Goal: Contribute content: Contribute content

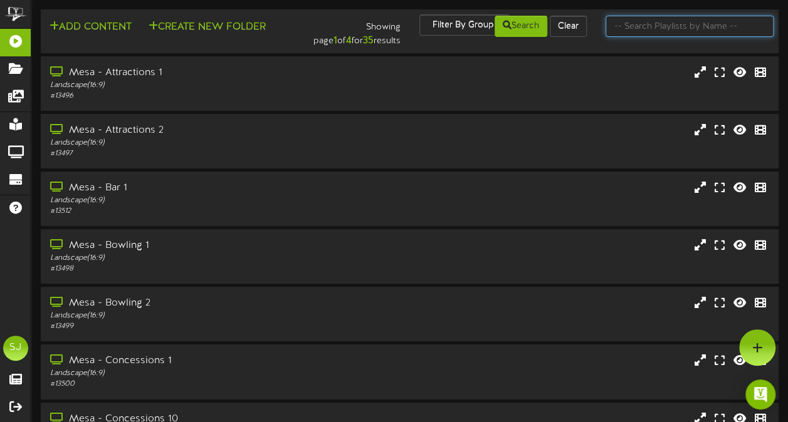
click at [641, 28] on input "text" at bounding box center [689, 26] width 168 height 21
type input "theater"
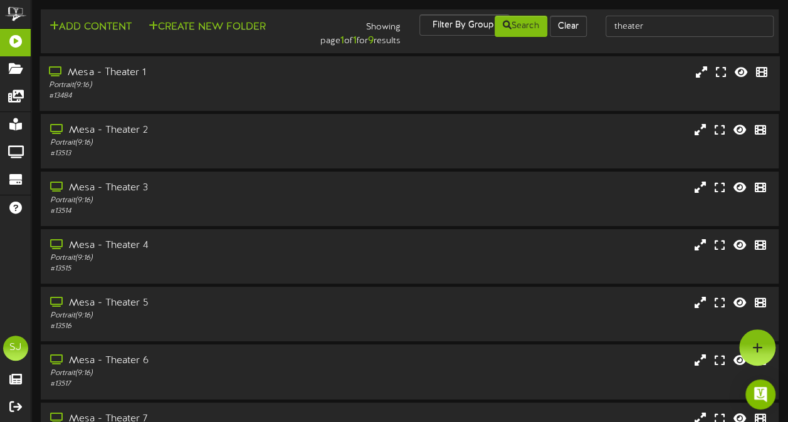
click at [229, 73] on div "Mesa - Theater 1" at bounding box center [193, 73] width 289 height 14
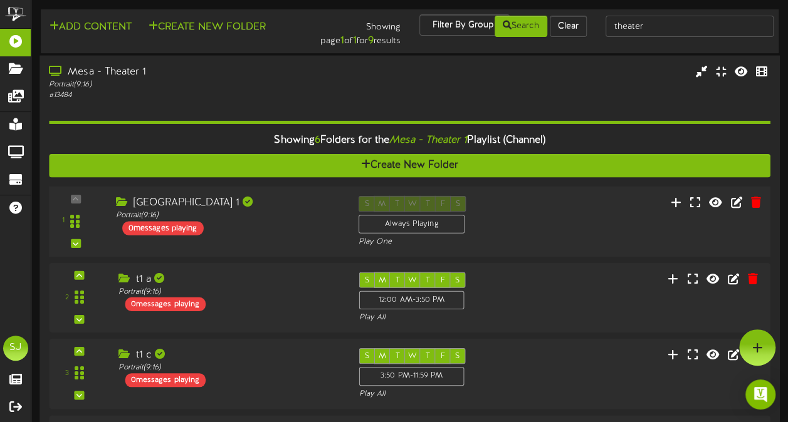
click at [273, 224] on div "[GEOGRAPHIC_DATA] 1 Portrait ( 9:16 ) 0 messages playing" at bounding box center [227, 214] width 242 height 39
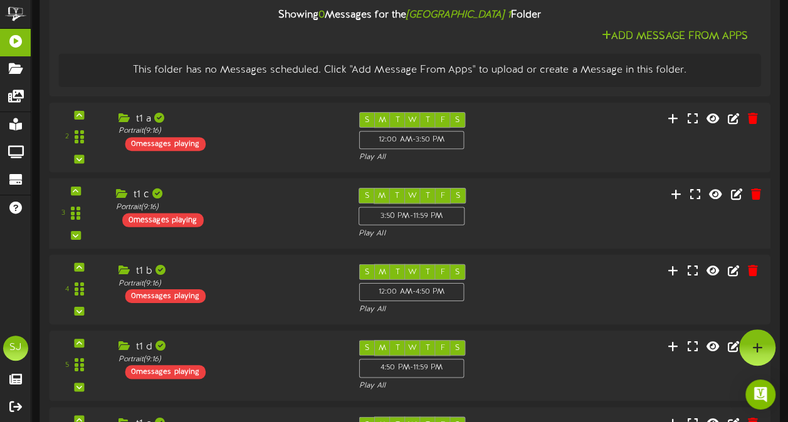
scroll to position [297, 0]
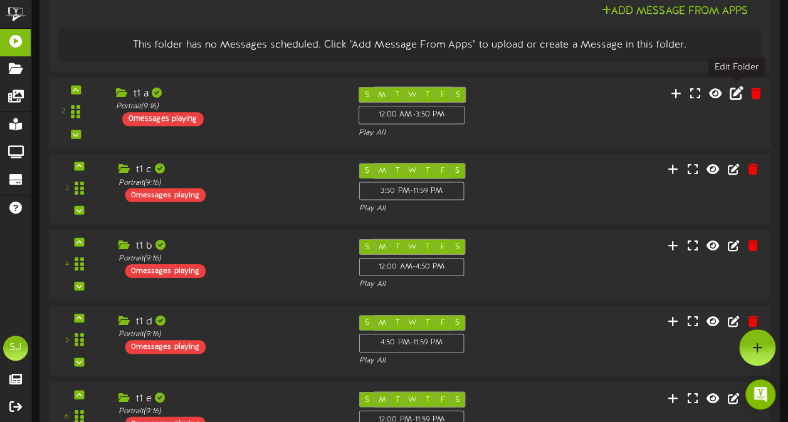
click at [729, 96] on button at bounding box center [735, 94] width 21 height 19
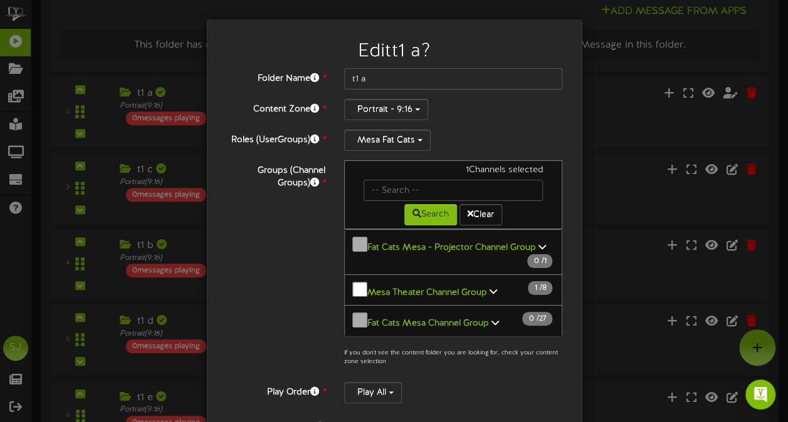
scroll to position [216, 0]
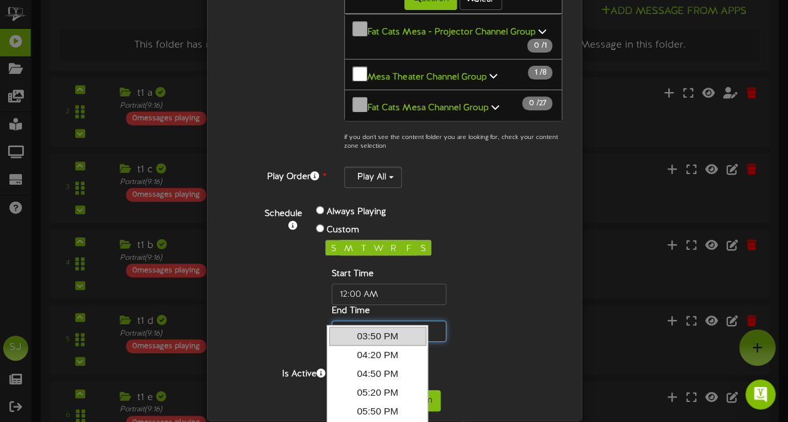
click at [352, 321] on input "text" at bounding box center [388, 331] width 115 height 21
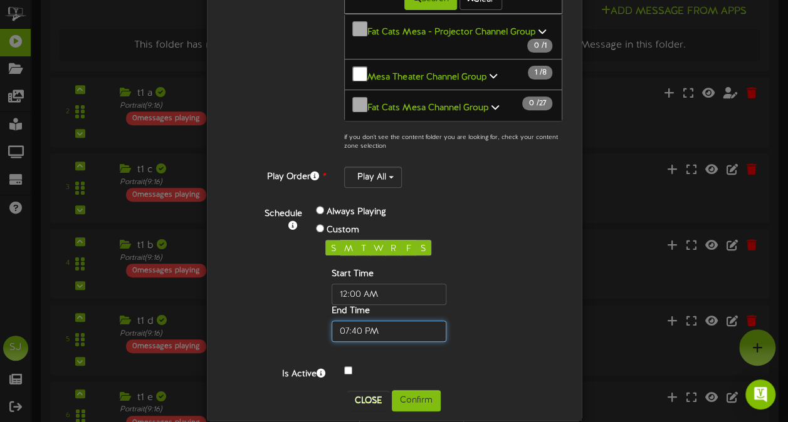
type input "07:40 PM"
click at [437, 302] on div "Start Time End Time" at bounding box center [408, 305] width 167 height 74
click at [419, 390] on button "Confirm" at bounding box center [416, 400] width 49 height 21
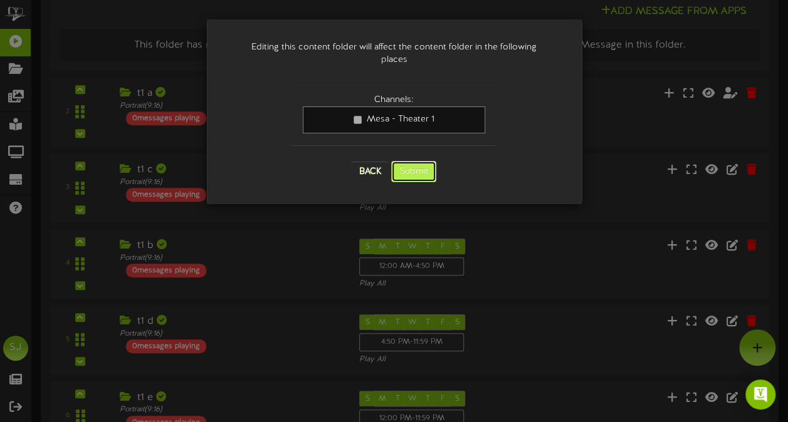
click at [407, 161] on button "Submit" at bounding box center [413, 171] width 45 height 21
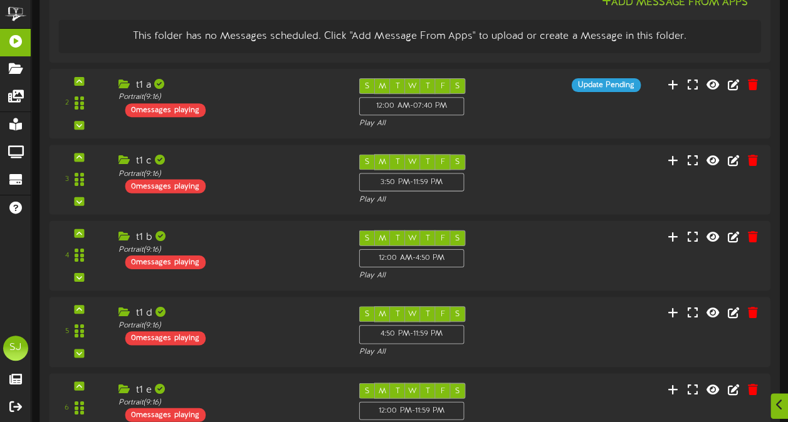
scroll to position [303, 0]
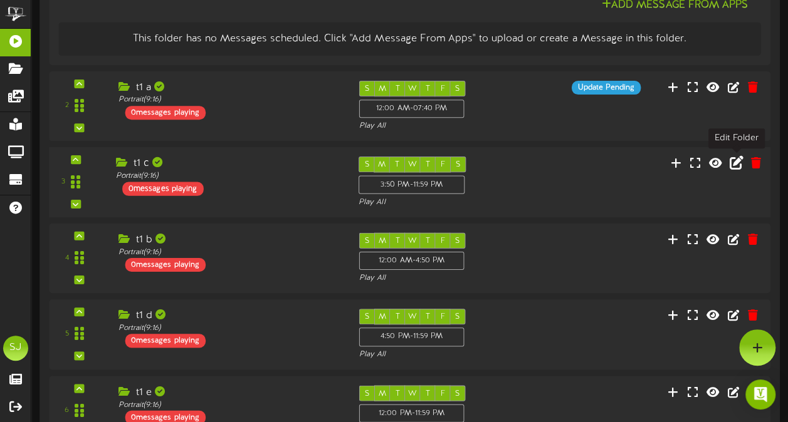
click at [741, 163] on icon at bounding box center [736, 162] width 14 height 14
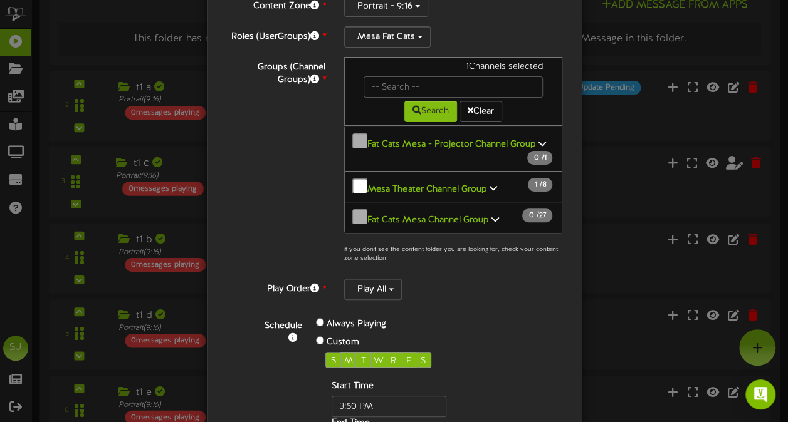
scroll to position [216, 0]
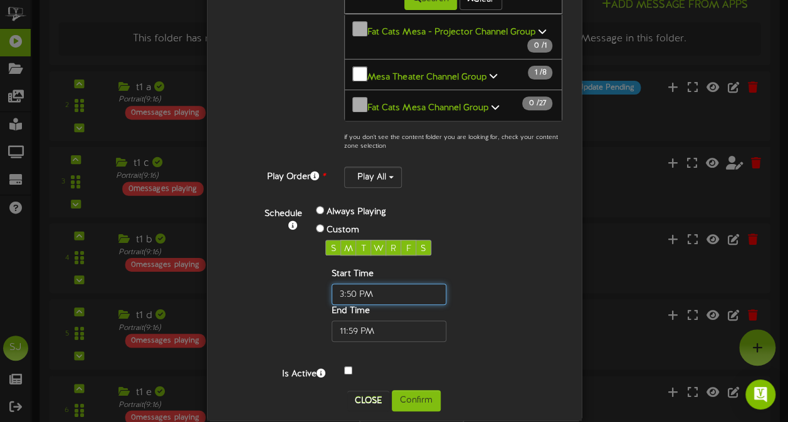
click at [350, 284] on input "text" at bounding box center [388, 294] width 115 height 21
type input "07:40 PM"
click at [442, 390] on div "Close Confirm" at bounding box center [394, 400] width 356 height 21
click at [435, 390] on button "Confirm" at bounding box center [416, 400] width 49 height 21
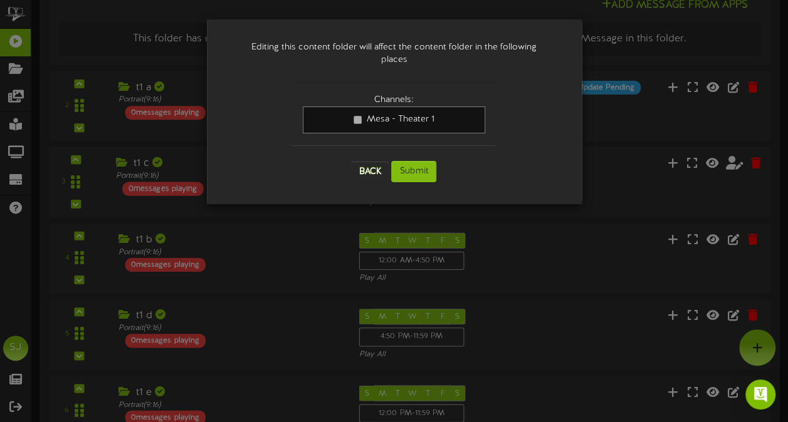
click at [422, 148] on div "Back Submit" at bounding box center [394, 171] width 206 height 46
click at [418, 161] on button "Submit" at bounding box center [413, 171] width 45 height 21
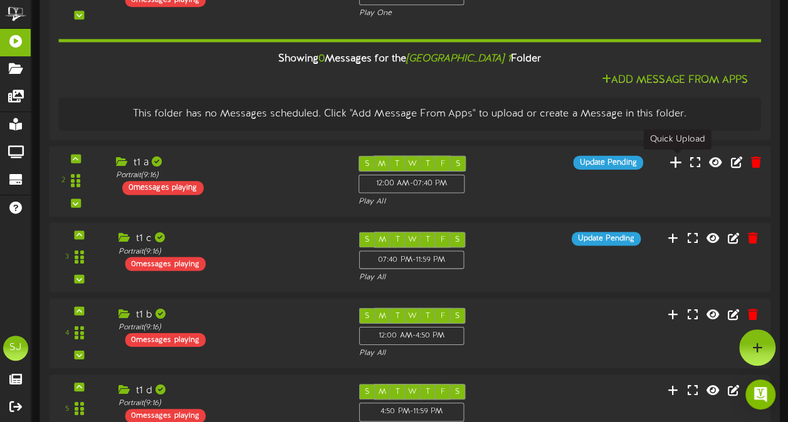
click at [680, 160] on icon at bounding box center [675, 162] width 13 height 14
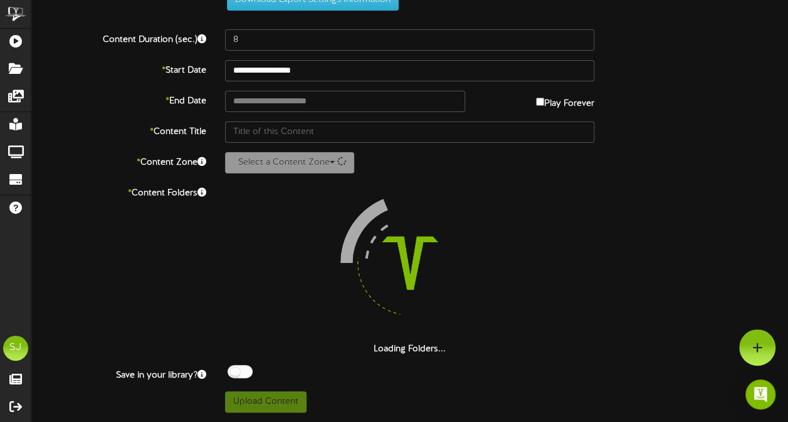
scroll to position [46, 0]
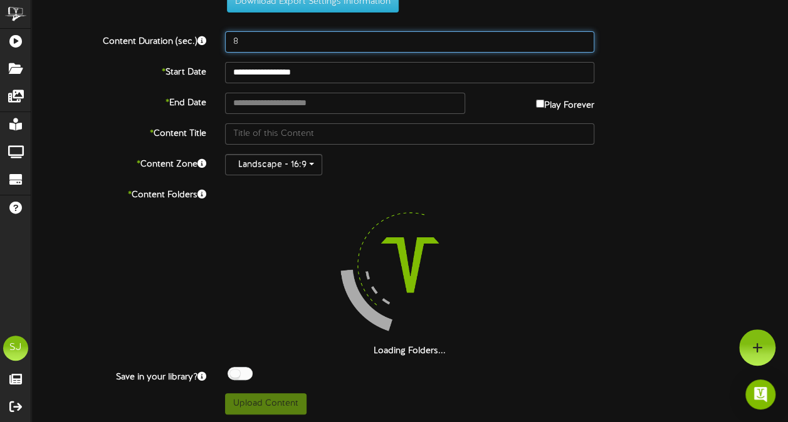
click at [252, 40] on input "8" at bounding box center [409, 41] width 369 height 21
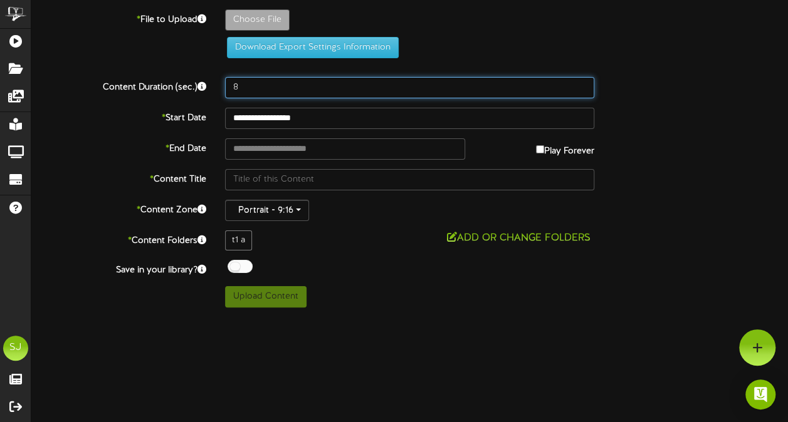
scroll to position [0, 0]
type input "60"
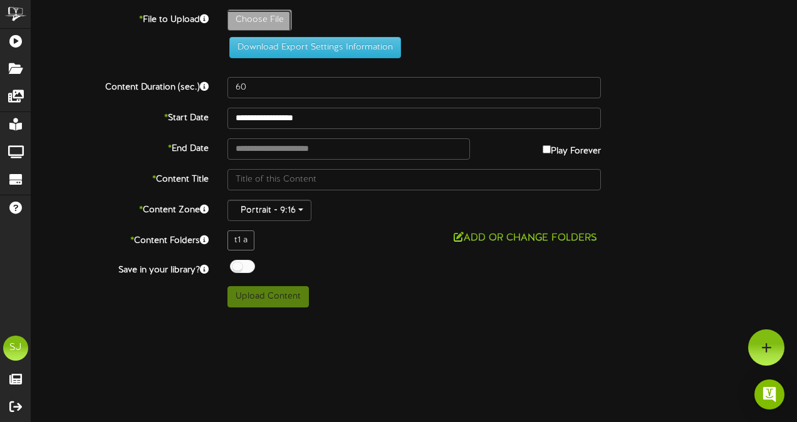
type input "**********"
type input "FreakierFriday"
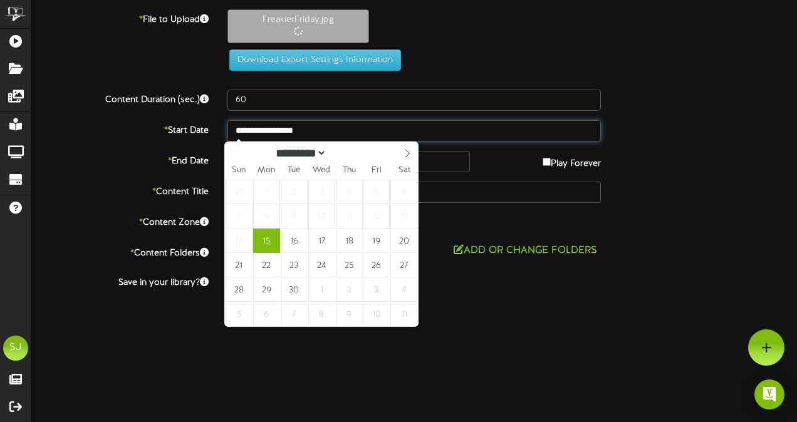
click at [534, 133] on input "**********" at bounding box center [413, 130] width 373 height 21
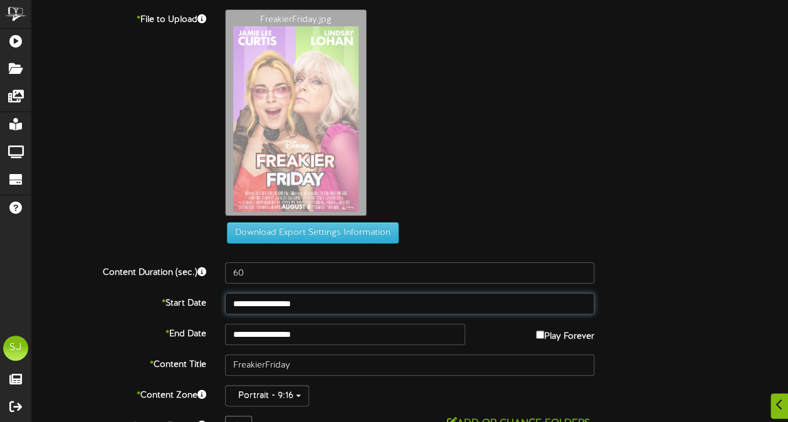
scroll to position [78, 0]
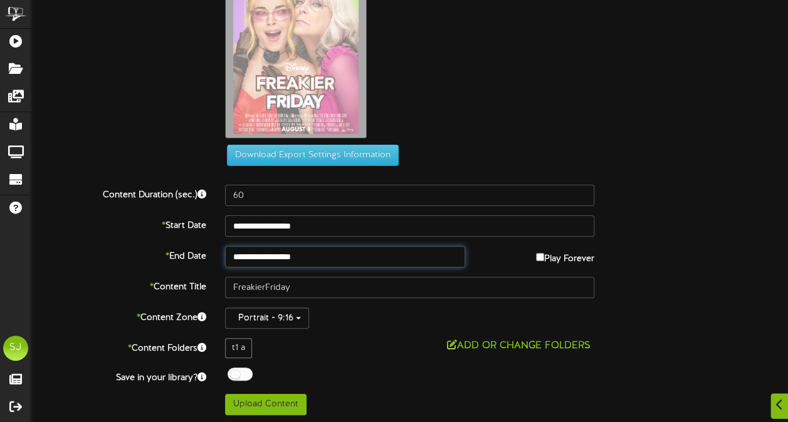
click at [325, 251] on input "**********" at bounding box center [344, 256] width 239 height 21
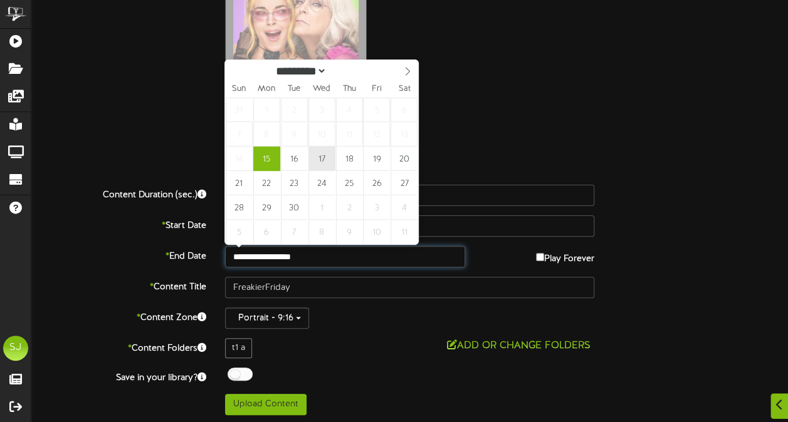
type input "**********"
drag, startPoint x: 320, startPoint y: 148, endPoint x: 391, endPoint y: 120, distance: 76.6
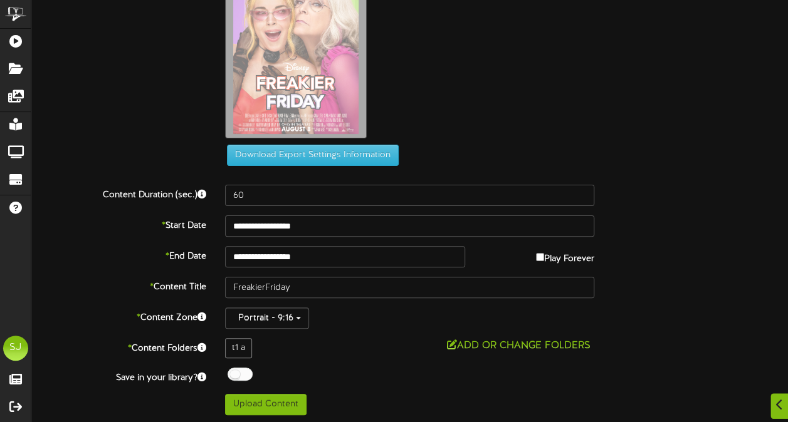
click at [482, 84] on div "FreakierFriday.jpg" at bounding box center [506, 38] width 581 height 213
click at [240, 375] on div at bounding box center [239, 374] width 25 height 13
click at [315, 368] on div "Off On" at bounding box center [409, 376] width 369 height 16
click at [279, 397] on button "Upload Content" at bounding box center [265, 404] width 81 height 21
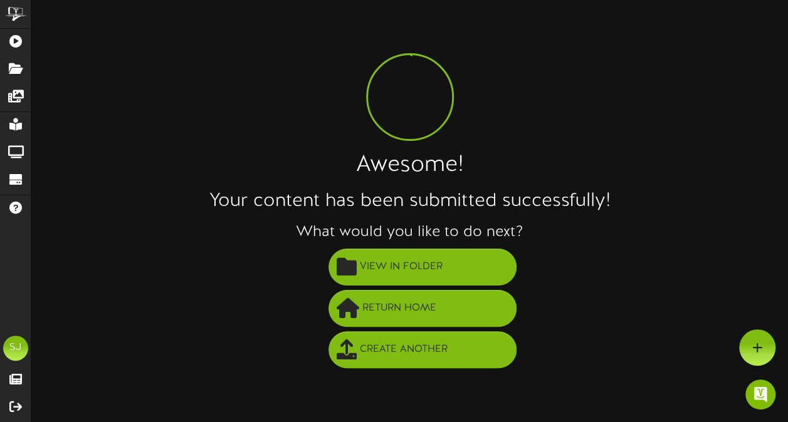
scroll to position [0, 0]
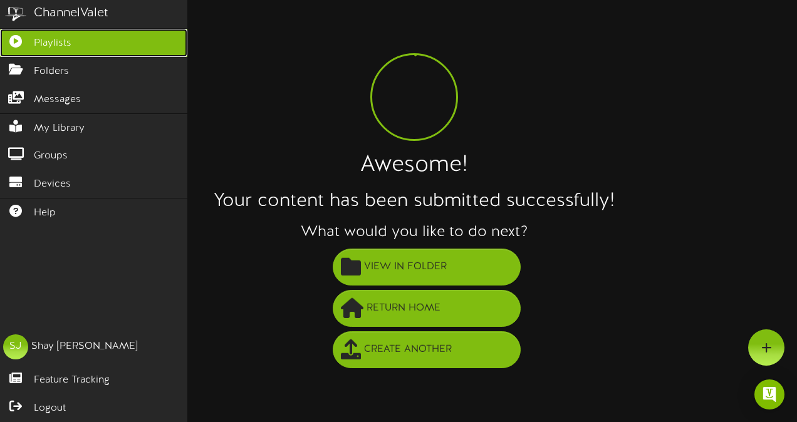
click at [24, 36] on icon at bounding box center [15, 39] width 31 height 9
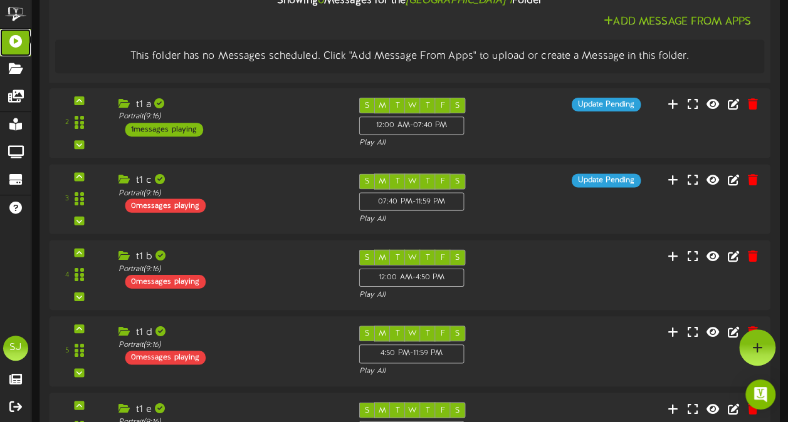
scroll to position [292, 0]
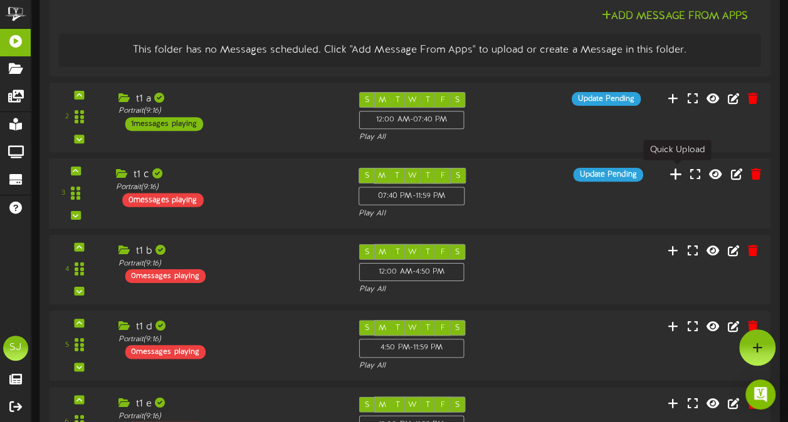
click at [680, 173] on icon at bounding box center [675, 174] width 13 height 14
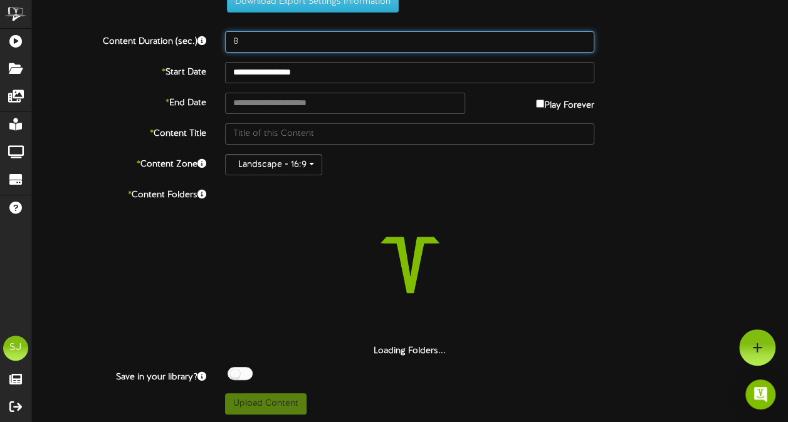
click at [347, 39] on input "8" at bounding box center [409, 41] width 369 height 21
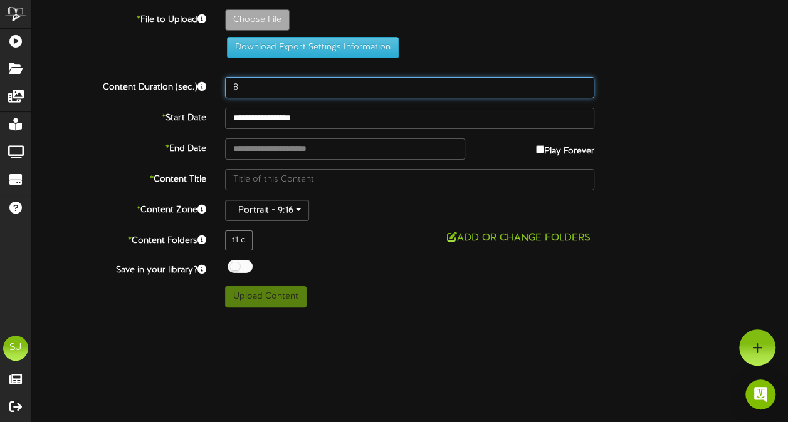
scroll to position [0, 0]
type input "60"
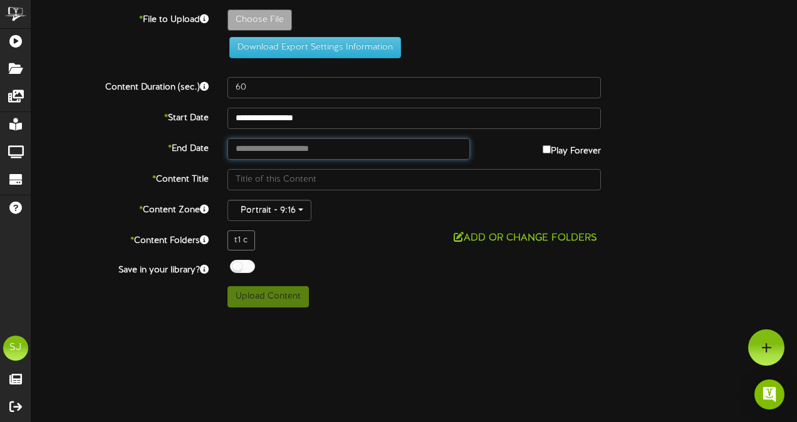
click at [321, 142] on input "text" at bounding box center [348, 148] width 242 height 21
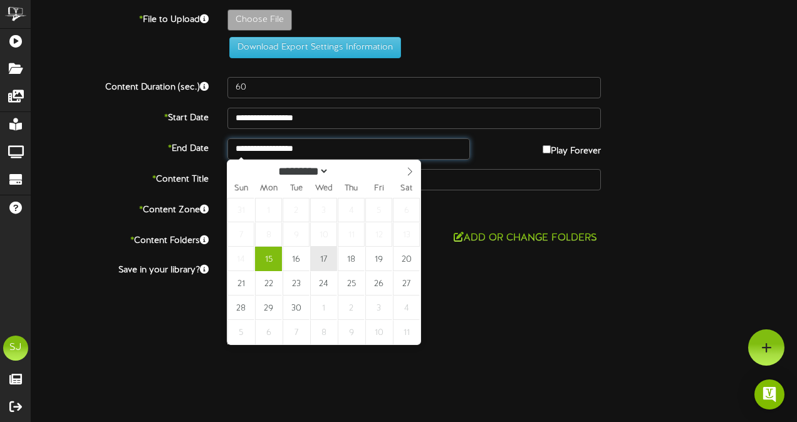
type input "**********"
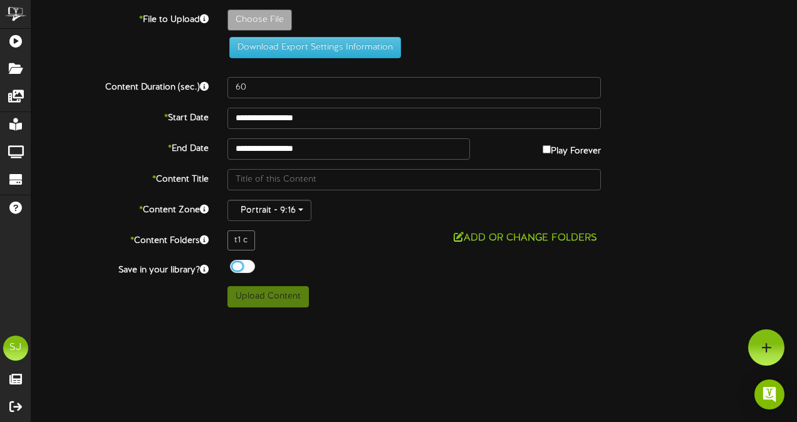
click at [252, 268] on div at bounding box center [242, 266] width 25 height 13
type input "**********"
type input "Fantastic4"
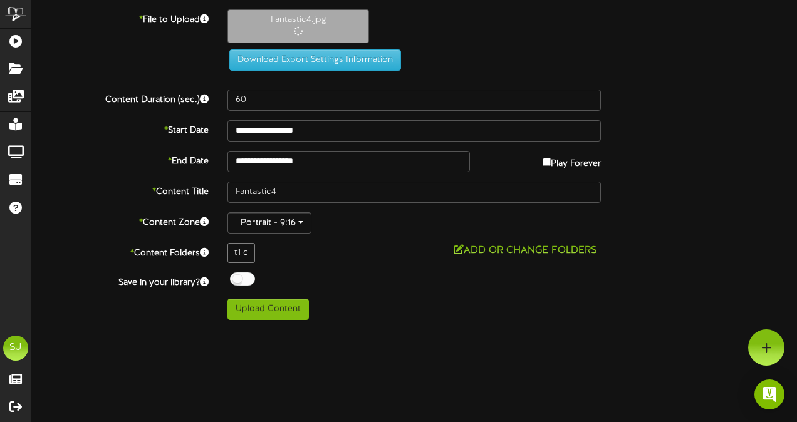
click at [650, 123] on div "**********" at bounding box center [414, 130] width 784 height 21
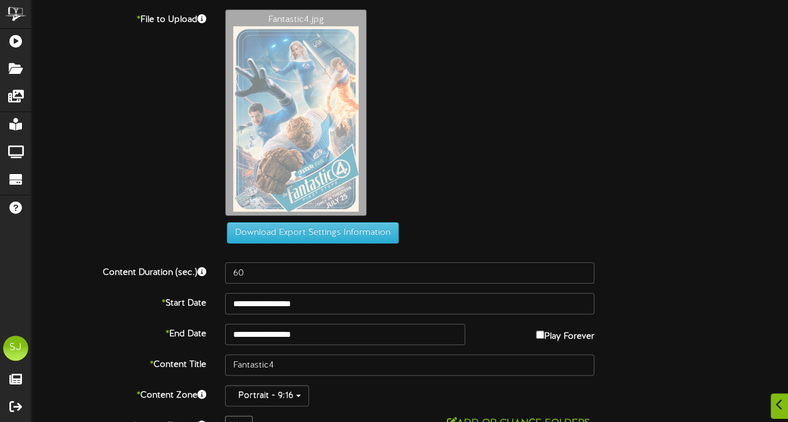
scroll to position [78, 0]
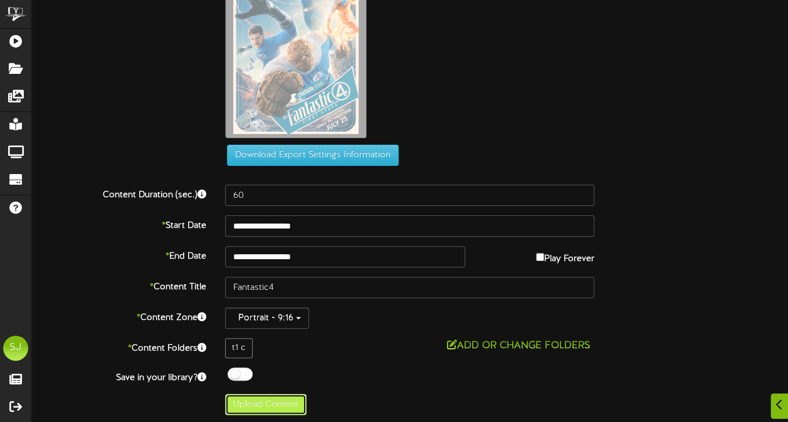
click at [268, 404] on button "Upload Content" at bounding box center [265, 404] width 81 height 21
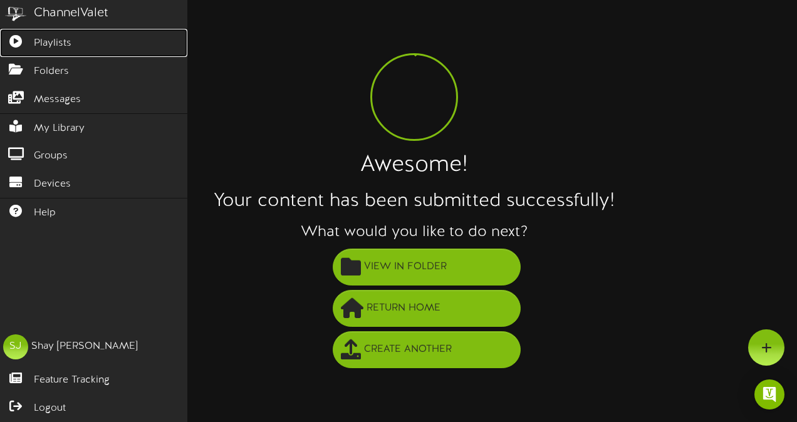
drag, startPoint x: 13, startPoint y: 36, endPoint x: 24, endPoint y: 19, distance: 20.9
click at [13, 36] on icon at bounding box center [15, 39] width 31 height 9
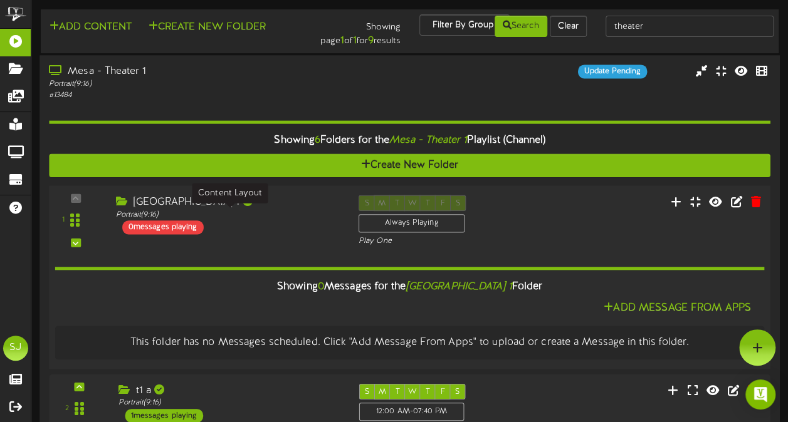
click at [249, 229] on div "[GEOGRAPHIC_DATA] 1 Portrait ( 9:16 ) 0 messages playing" at bounding box center [227, 214] width 242 height 39
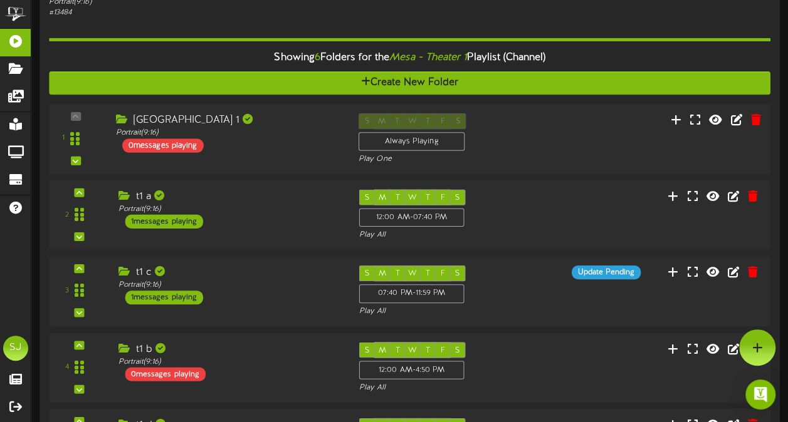
scroll to position [55, 0]
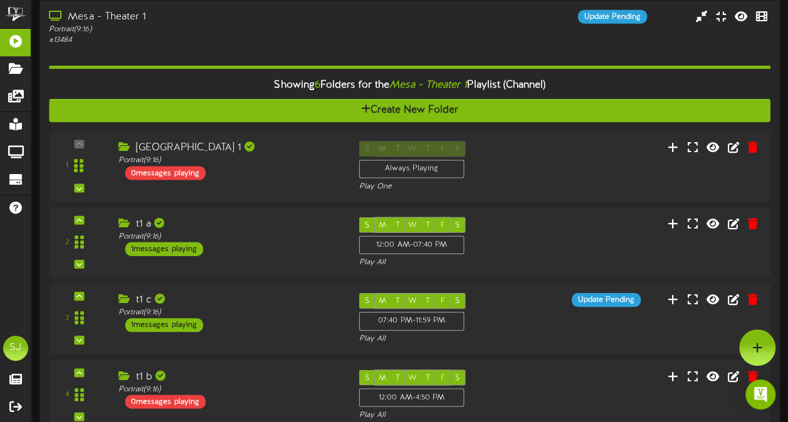
click at [209, 43] on div "# 13484" at bounding box center [193, 40] width 289 height 11
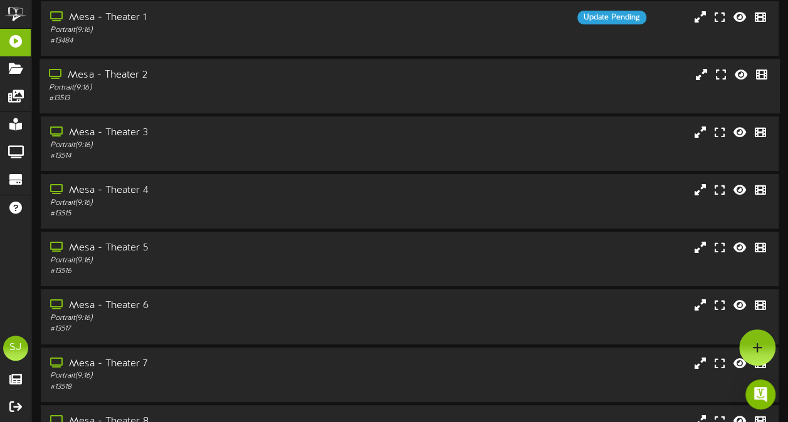
click at [200, 90] on div "Portrait ( 9:16 )" at bounding box center [193, 88] width 289 height 11
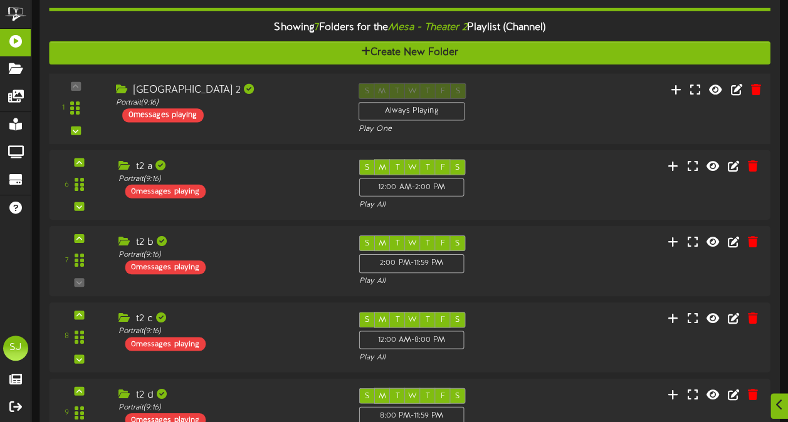
scroll to position [180, 0]
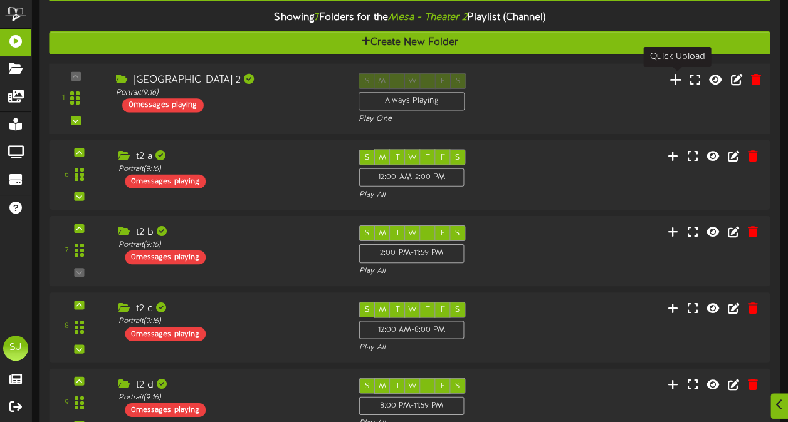
click at [680, 77] on icon at bounding box center [675, 79] width 13 height 14
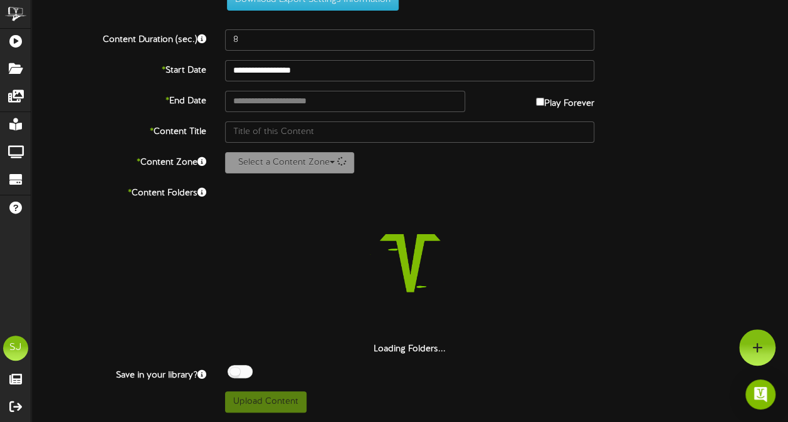
scroll to position [46, 0]
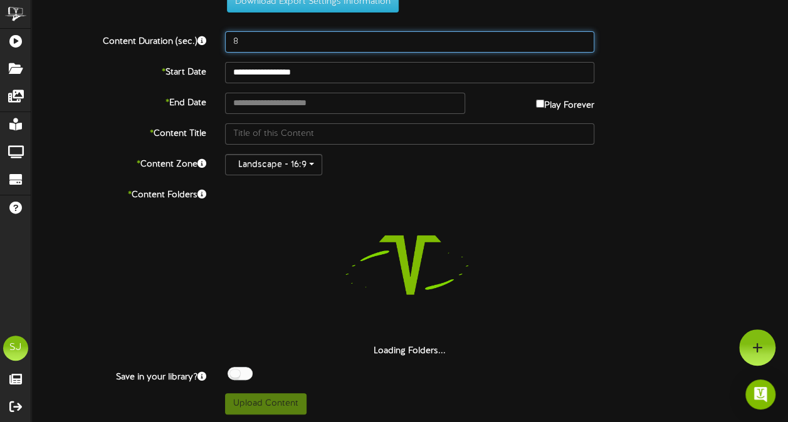
click at [281, 44] on input "8" at bounding box center [409, 41] width 369 height 21
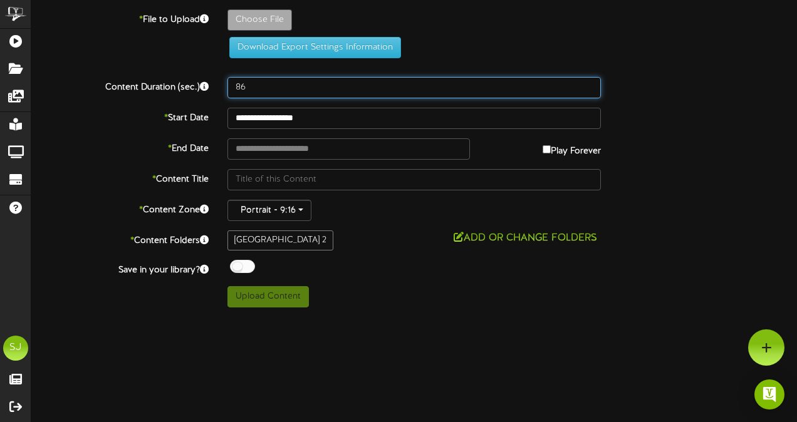
type input "8"
type input "60"
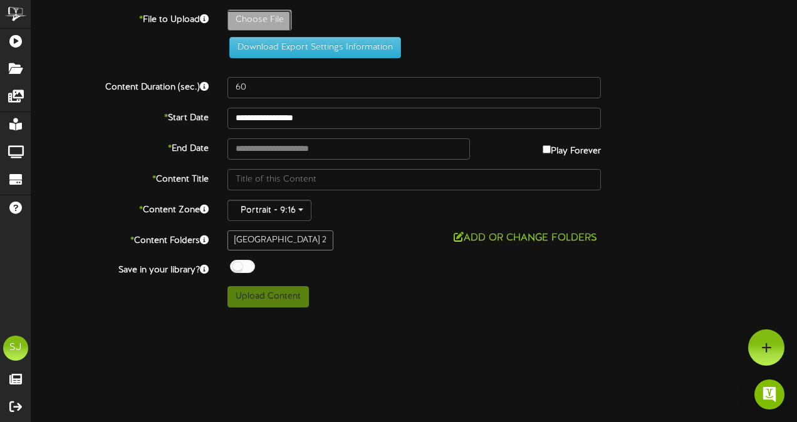
type input "**********"
type input "[PERSON_NAME]"
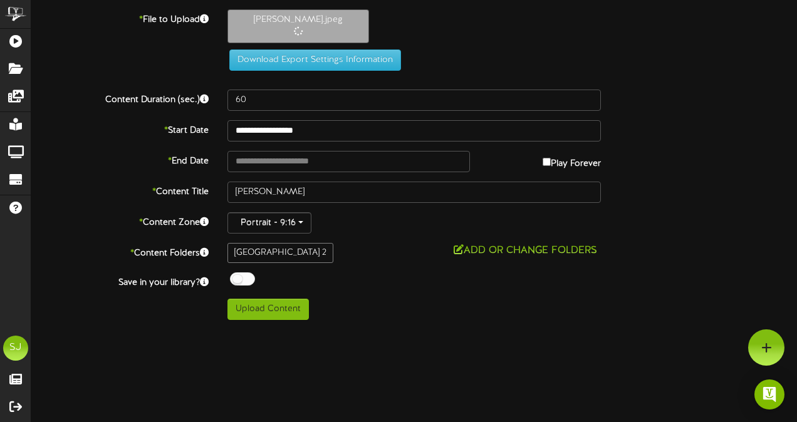
click at [583, 159] on label "Play Forever" at bounding box center [572, 160] width 58 height 19
click at [307, 142] on div "**********" at bounding box center [414, 164] width 766 height 311
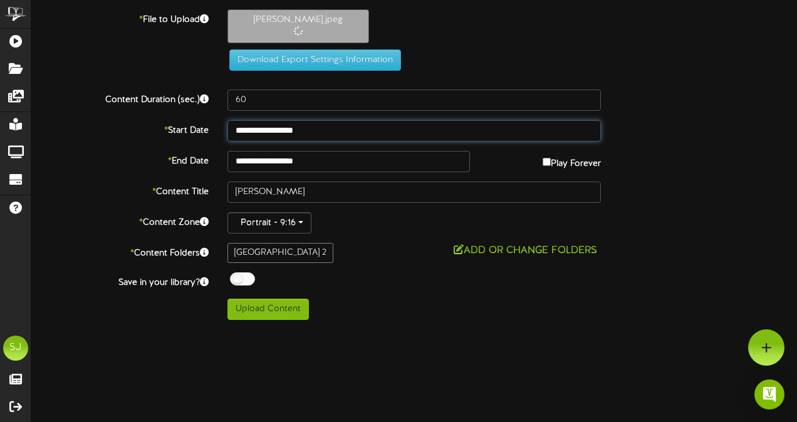
click at [308, 136] on input "**********" at bounding box center [413, 130] width 373 height 21
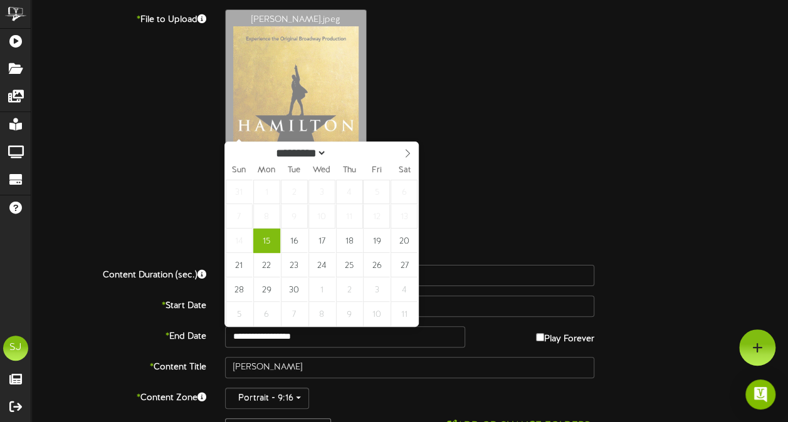
click at [573, 91] on div "[PERSON_NAME].jpeg" at bounding box center [506, 117] width 581 height 216
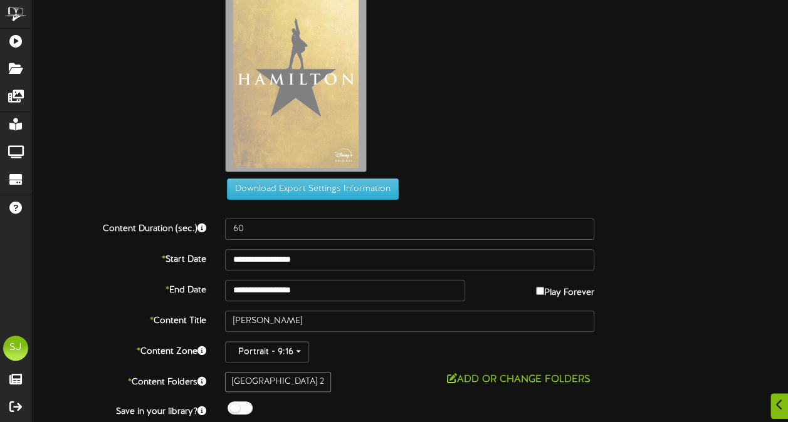
scroll to position [80, 0]
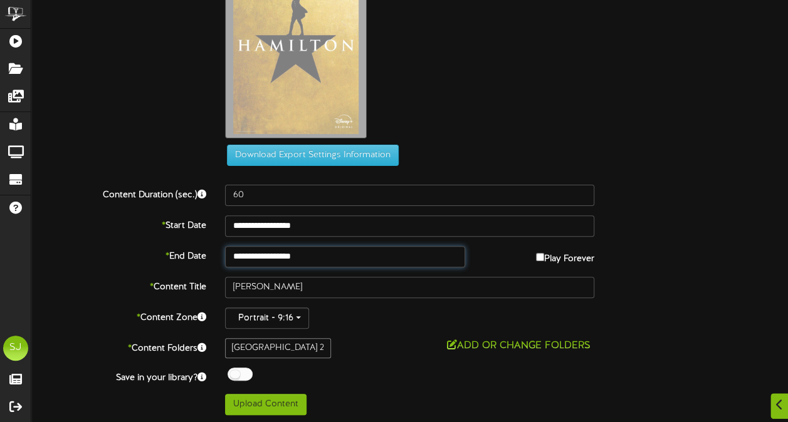
click at [299, 256] on input "**********" at bounding box center [344, 256] width 239 height 21
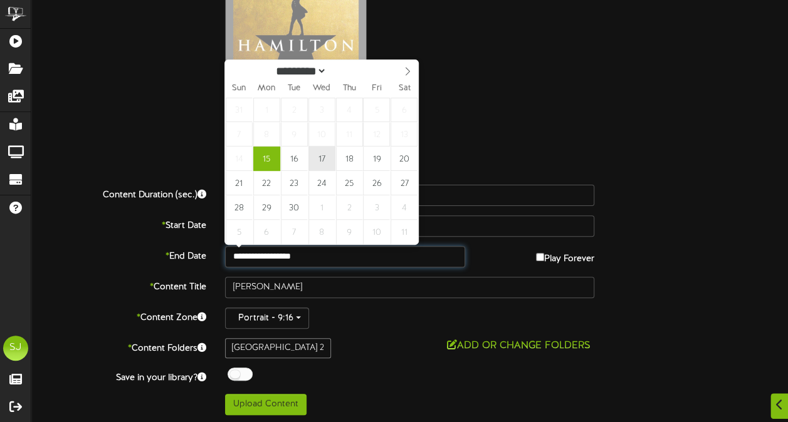
type input "**********"
drag, startPoint x: 320, startPoint y: 154, endPoint x: 457, endPoint y: 109, distance: 144.4
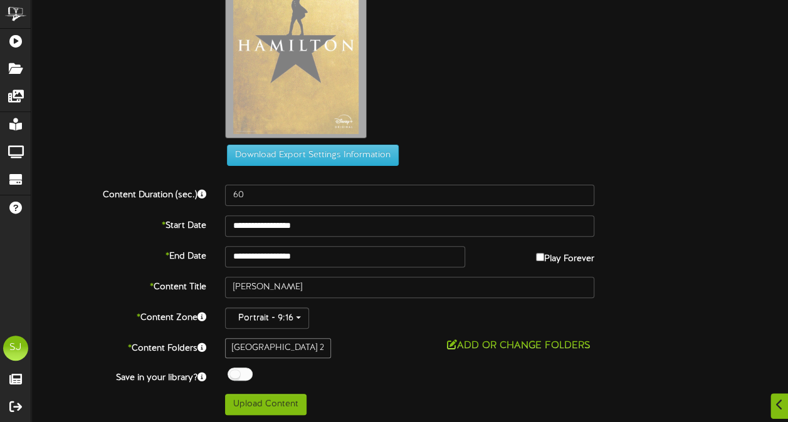
click at [534, 93] on div "[PERSON_NAME].jpeg" at bounding box center [506, 37] width 581 height 216
click at [239, 365] on div "**********" at bounding box center [409, 172] width 756 height 486
click at [385, 371] on div "Off On" at bounding box center [409, 376] width 369 height 16
click at [248, 373] on div at bounding box center [239, 374] width 25 height 13
click at [360, 380] on div "Off On" at bounding box center [409, 376] width 369 height 16
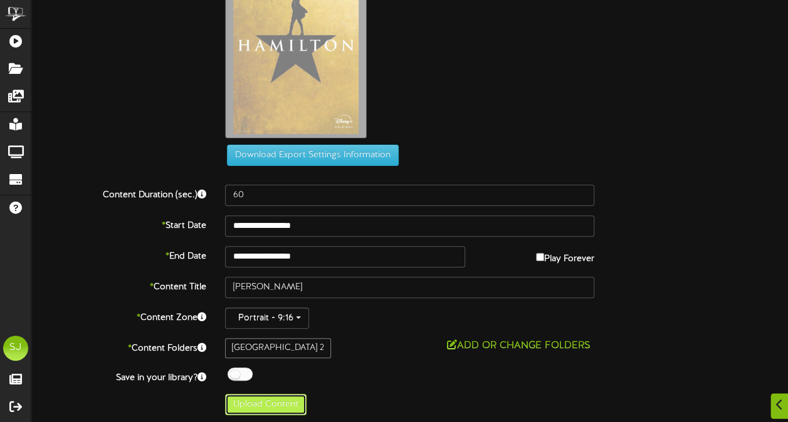
click at [263, 402] on button "Upload Content" at bounding box center [265, 404] width 81 height 21
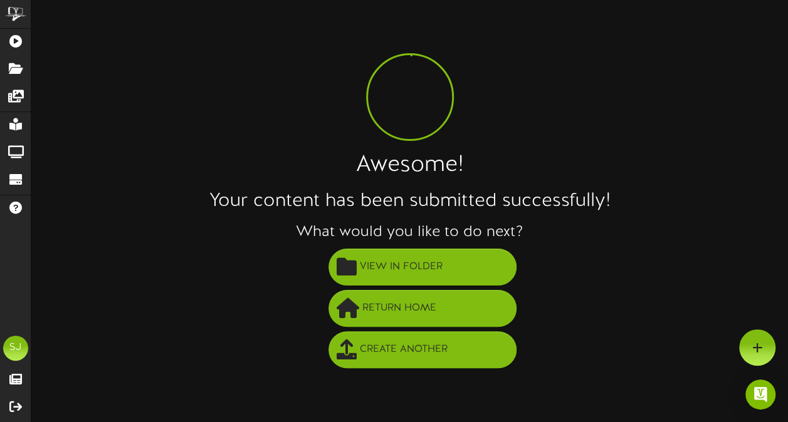
scroll to position [0, 0]
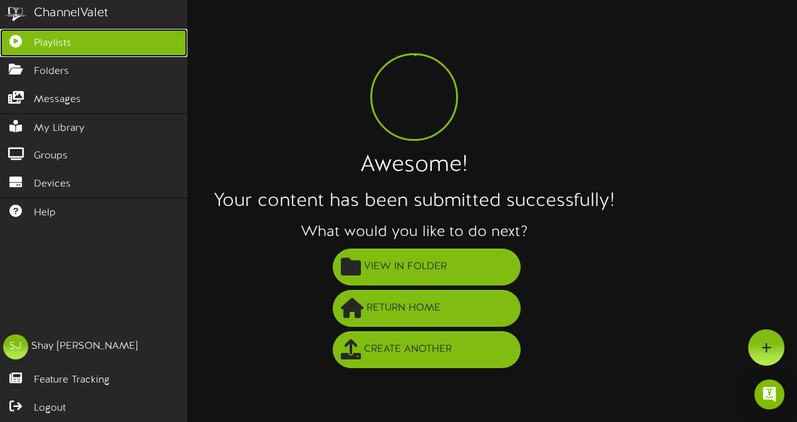
click at [0, 29] on html "ChannelValet Playlists Folders Messages My Library Groups Devices Help SJ [PERS…" at bounding box center [398, 188] width 797 height 377
click at [1, 40] on icon at bounding box center [15, 39] width 31 height 9
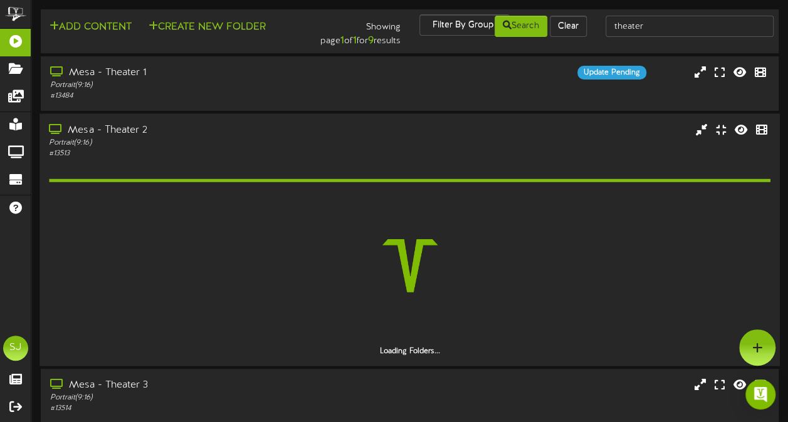
click at [316, 134] on div "Mesa - Theater 2" at bounding box center [193, 130] width 289 height 14
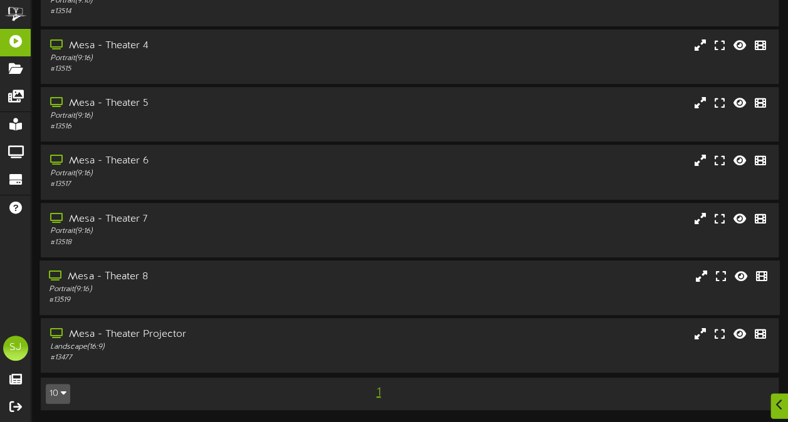
click at [207, 293] on div "Portrait ( 9:16 )" at bounding box center [193, 289] width 289 height 11
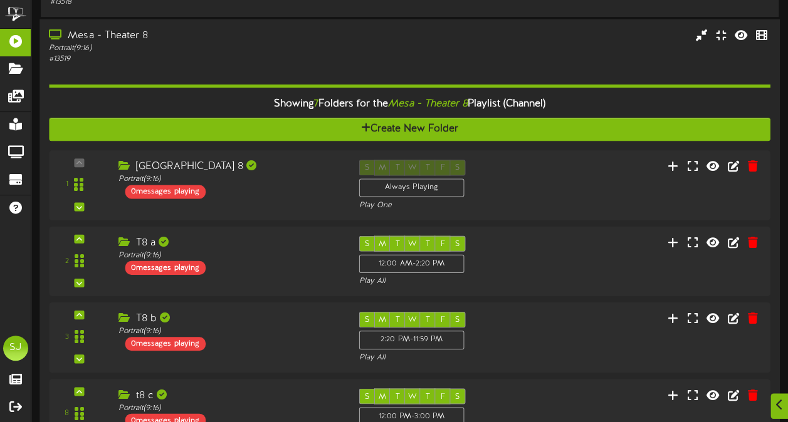
scroll to position [460, 0]
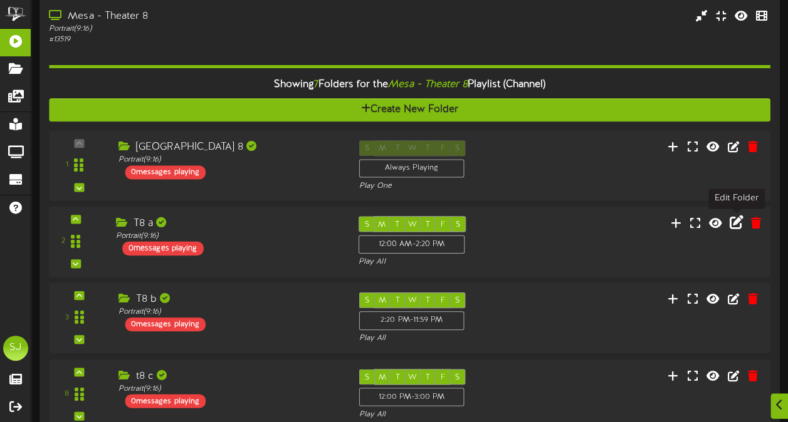
click at [737, 219] on icon at bounding box center [736, 222] width 14 height 14
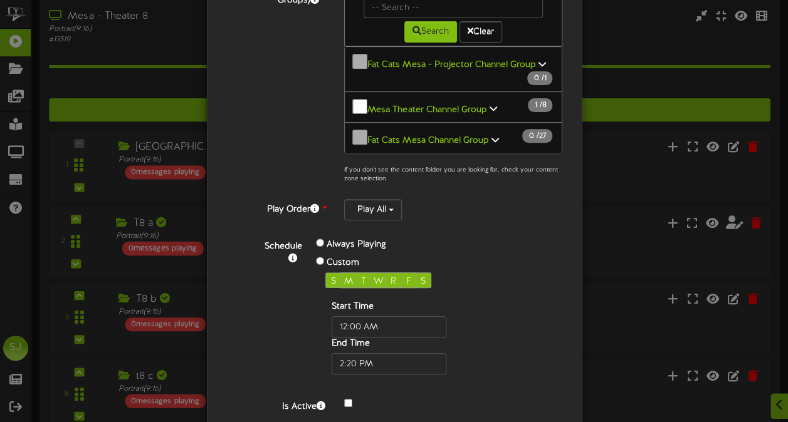
scroll to position [216, 0]
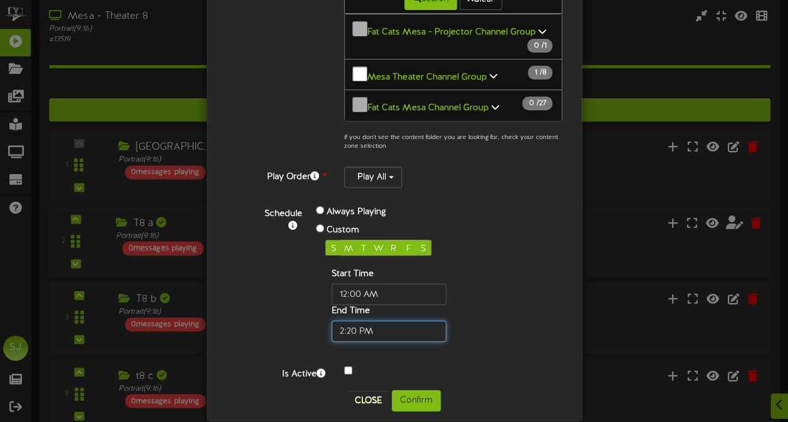
click at [347, 321] on input "text" at bounding box center [388, 331] width 115 height 21
type input "06:50 PM"
click at [515, 292] on div "Schedule Always Playing Custom S M T W R F S Start Time End Time" at bounding box center [409, 273] width 326 height 138
click at [417, 390] on button "Confirm" at bounding box center [416, 400] width 49 height 21
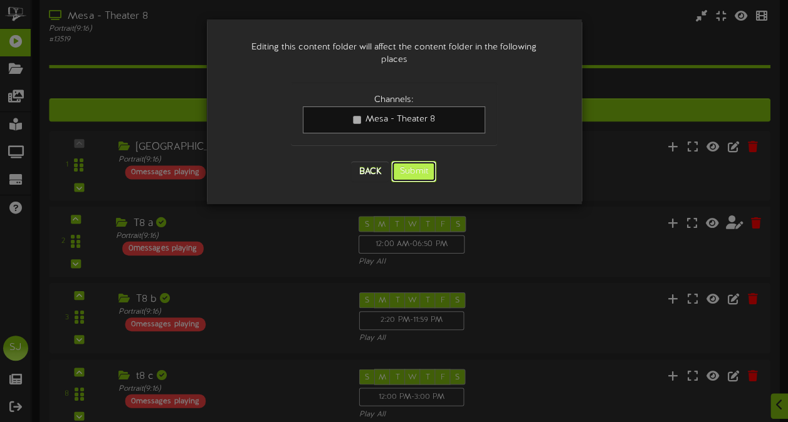
click at [422, 161] on button "Submit" at bounding box center [413, 171] width 45 height 21
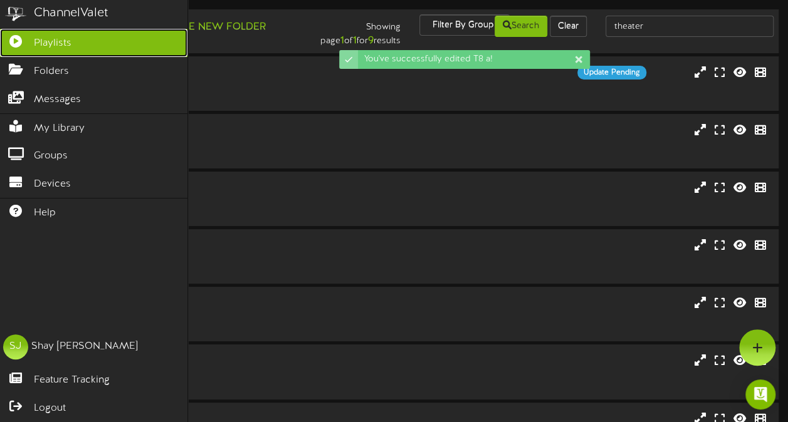
click at [8, 38] on icon at bounding box center [15, 39] width 31 height 9
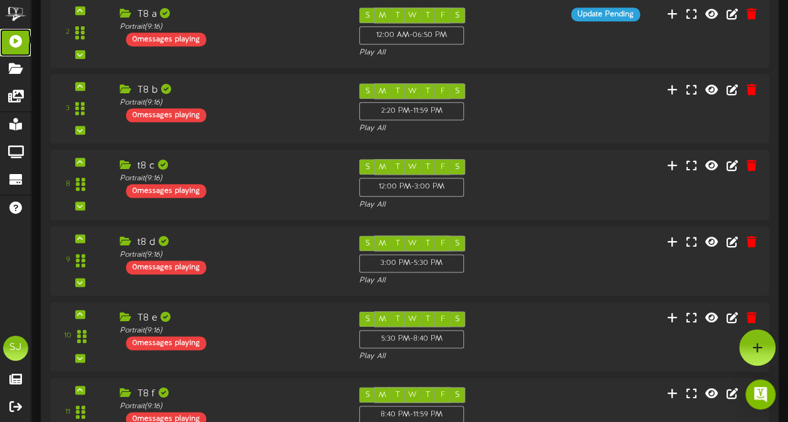
scroll to position [626, 0]
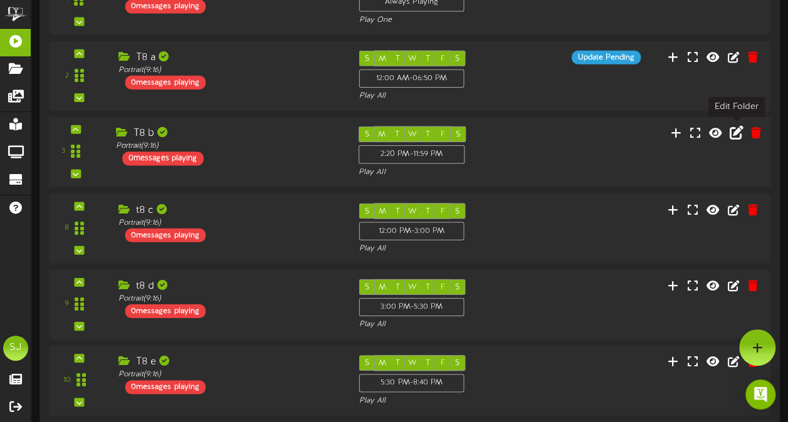
click at [737, 131] on icon at bounding box center [736, 132] width 14 height 14
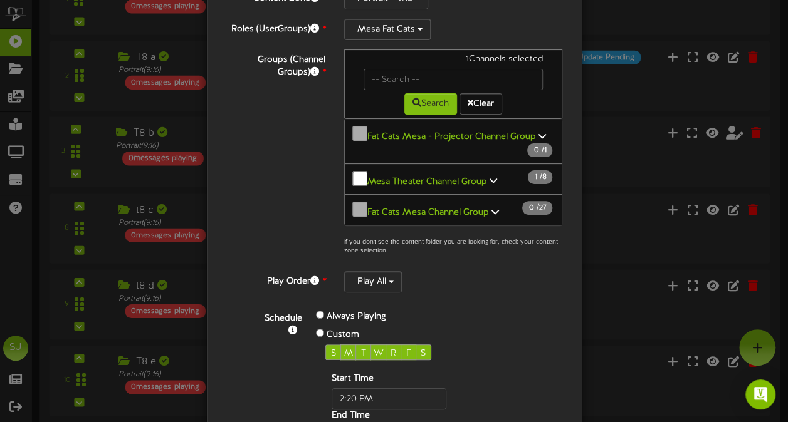
scroll to position [216, 0]
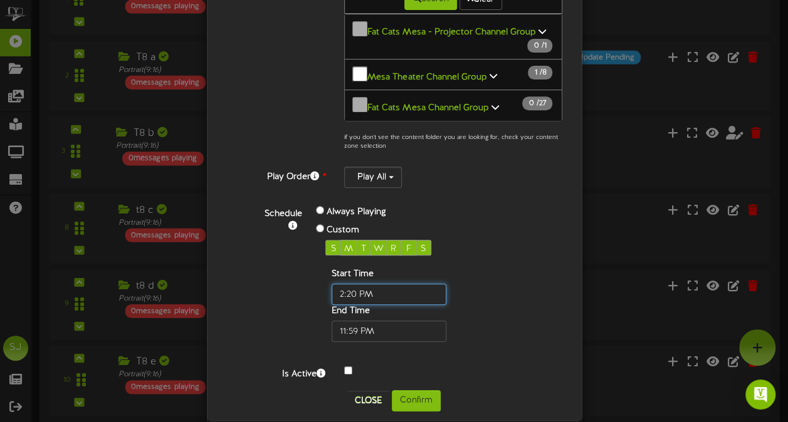
click at [348, 284] on input "text" at bounding box center [388, 294] width 115 height 21
type input "06:50 PM"
click at [400, 390] on button "Confirm" at bounding box center [416, 400] width 49 height 21
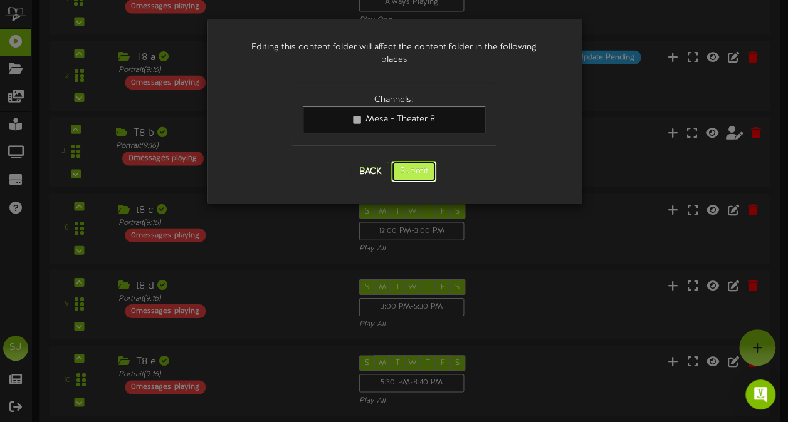
click at [428, 161] on button "Submit" at bounding box center [413, 171] width 45 height 21
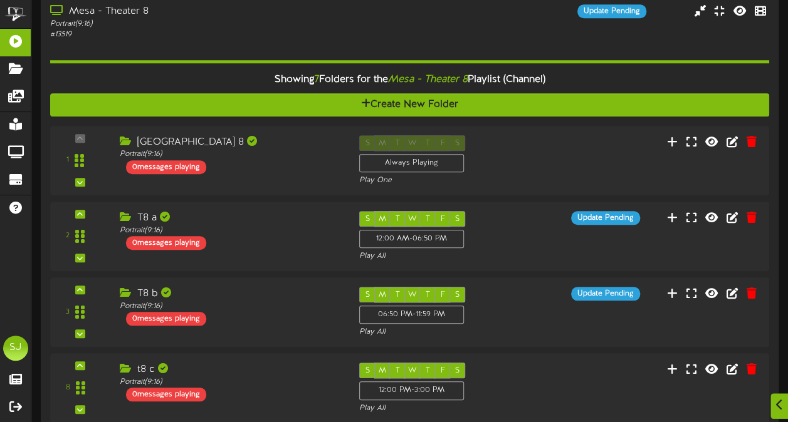
scroll to position [494, 0]
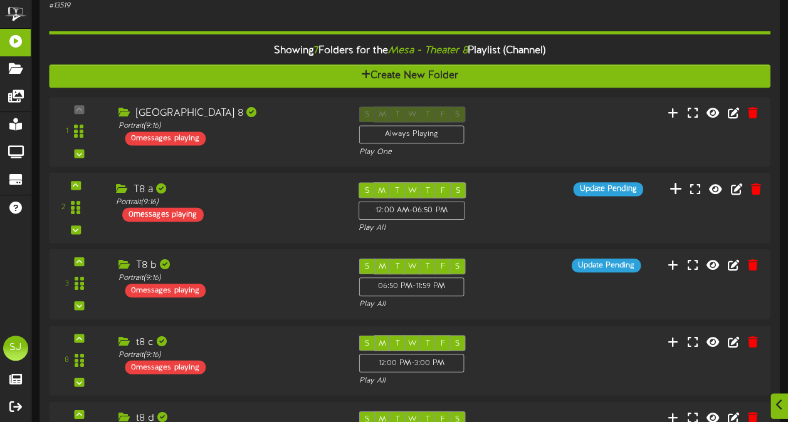
click at [676, 196] on button at bounding box center [675, 189] width 21 height 19
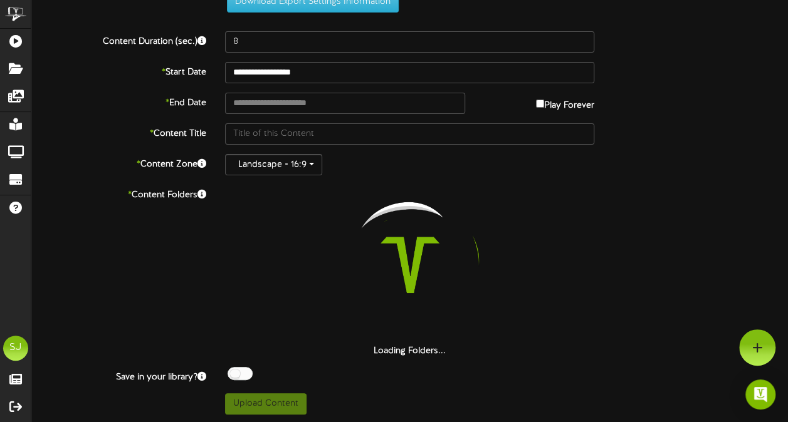
click at [298, 29] on div "**********" at bounding box center [409, 189] width 756 height 451
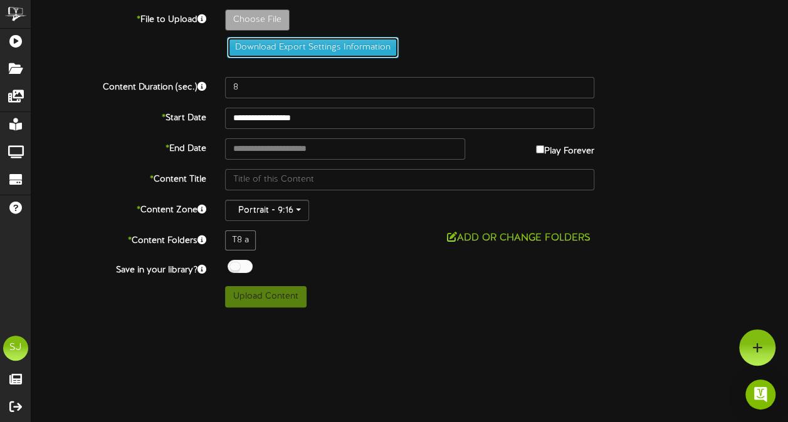
scroll to position [0, 0]
click at [298, 38] on button "Download Export Settings Information" at bounding box center [315, 47] width 172 height 21
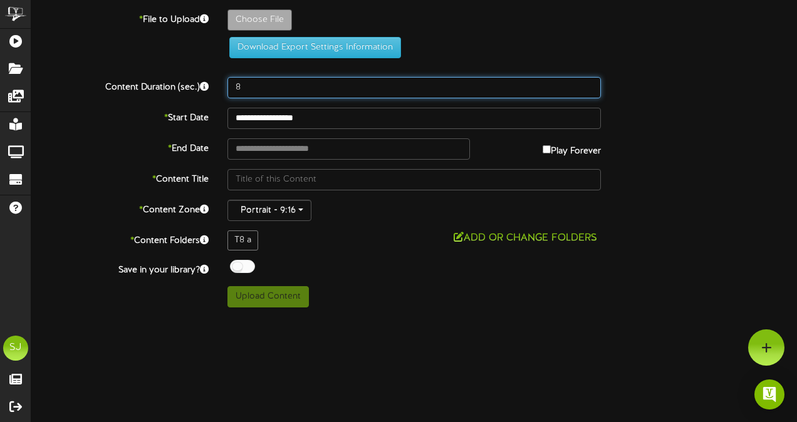
click at [303, 85] on input "8" at bounding box center [413, 87] width 373 height 21
type input "60"
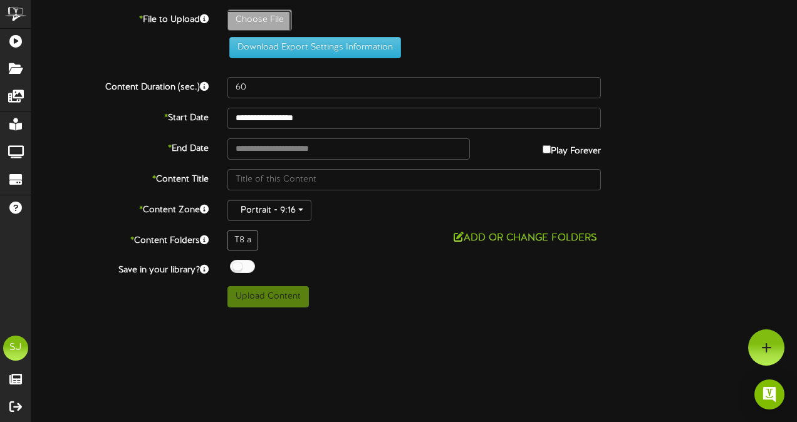
type input "**********"
type input "BadGuys"
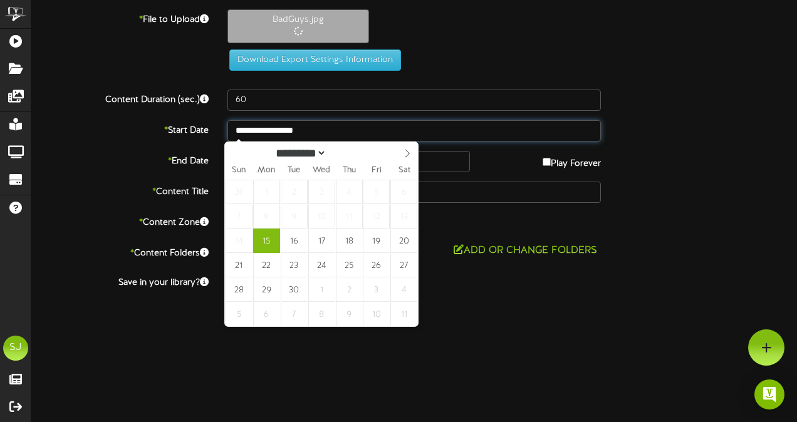
click at [273, 125] on input "**********" at bounding box center [413, 130] width 373 height 21
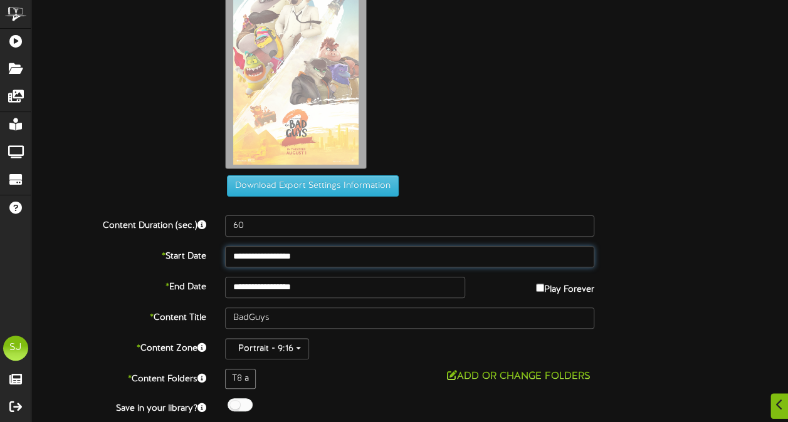
scroll to position [91, 0]
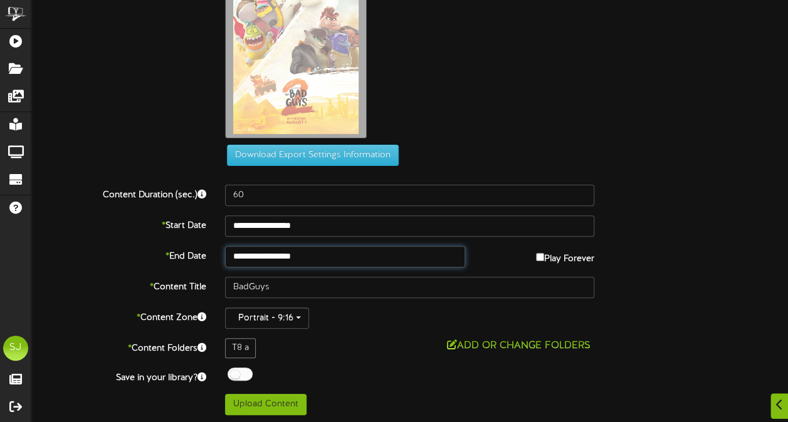
click at [278, 256] on input "**********" at bounding box center [344, 256] width 239 height 21
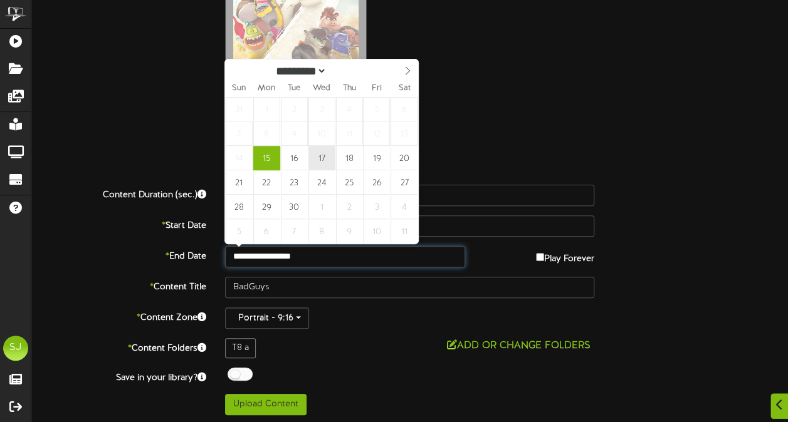
type input "**********"
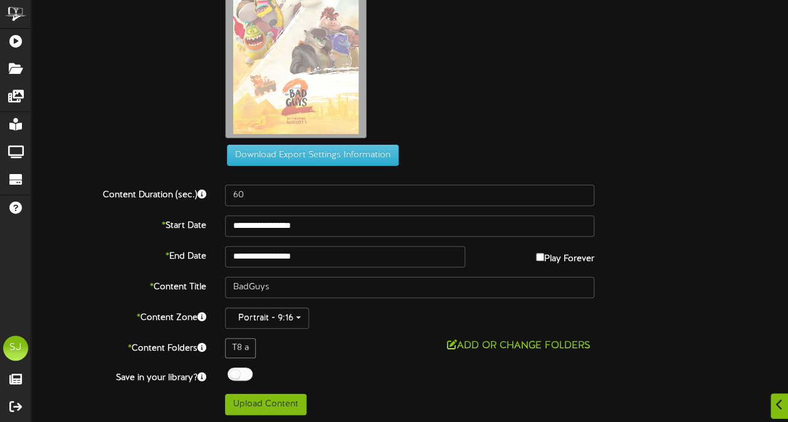
click at [553, 95] on div "BadGuys.jpg" at bounding box center [506, 32] width 581 height 226
click at [229, 376] on div at bounding box center [239, 374] width 25 height 13
click at [318, 361] on div "**********" at bounding box center [409, 167] width 756 height 497
click at [267, 401] on button "Upload Content" at bounding box center [265, 404] width 81 height 21
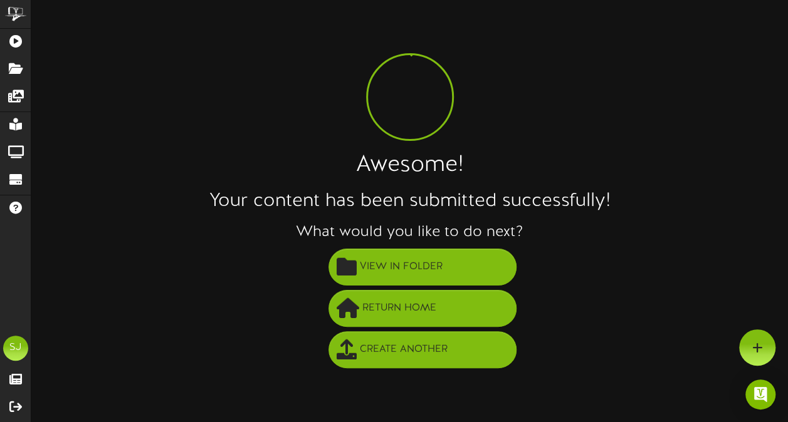
scroll to position [0, 0]
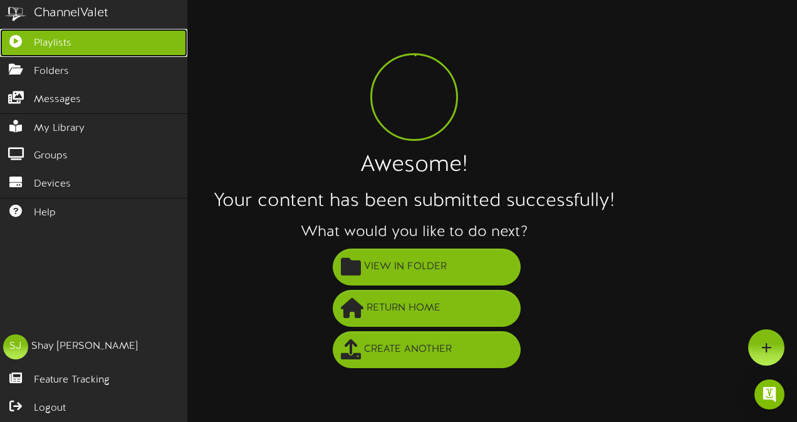
click at [23, 46] on link "Playlists" at bounding box center [93, 43] width 187 height 28
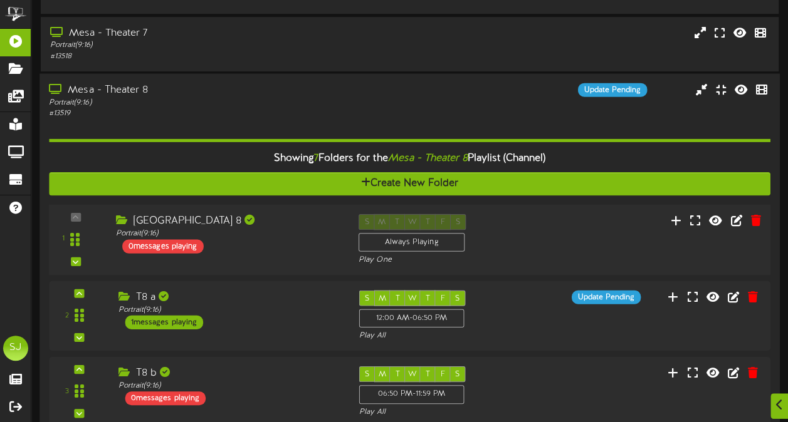
scroll to position [436, 0]
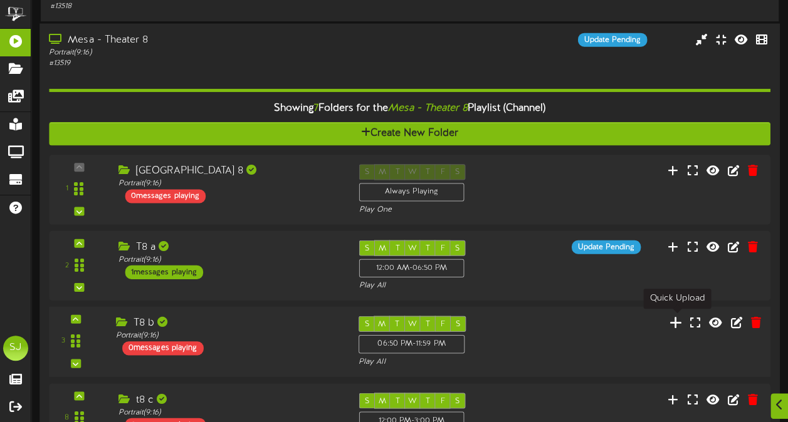
click at [678, 326] on icon at bounding box center [675, 322] width 13 height 14
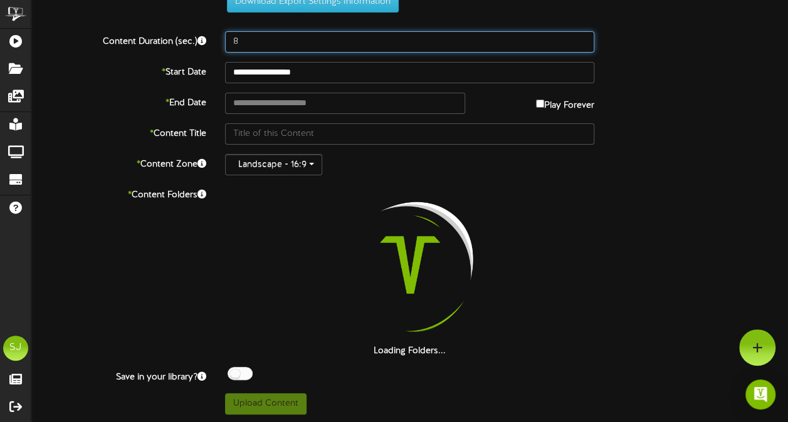
click at [311, 35] on input "8" at bounding box center [409, 41] width 369 height 21
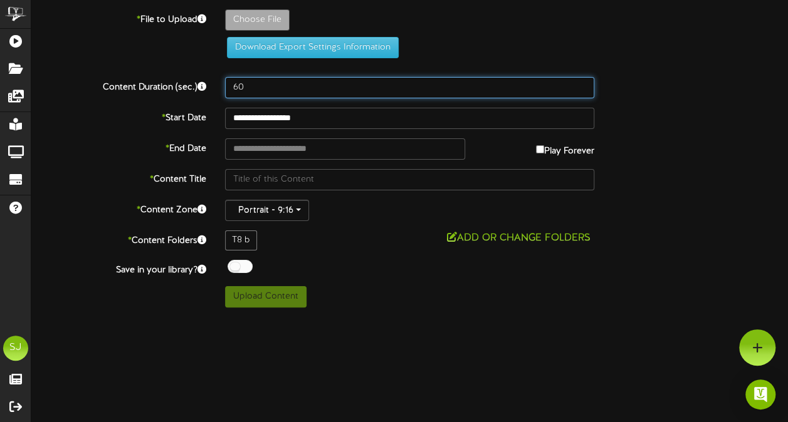
scroll to position [0, 0]
type input "60"
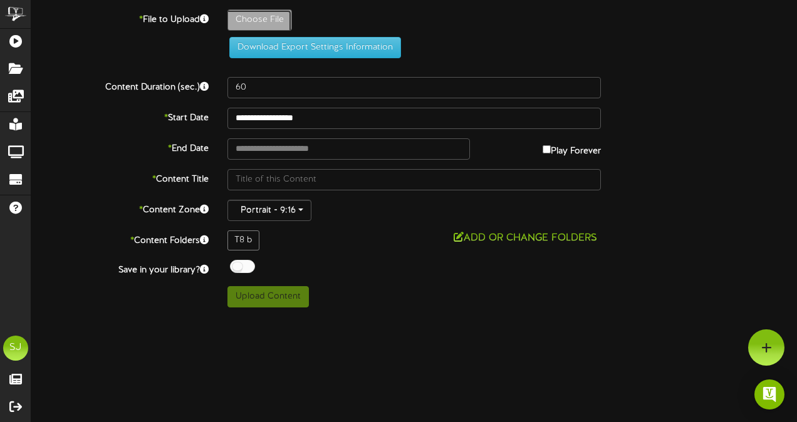
type input "**********"
type input "HarryPotter7a"
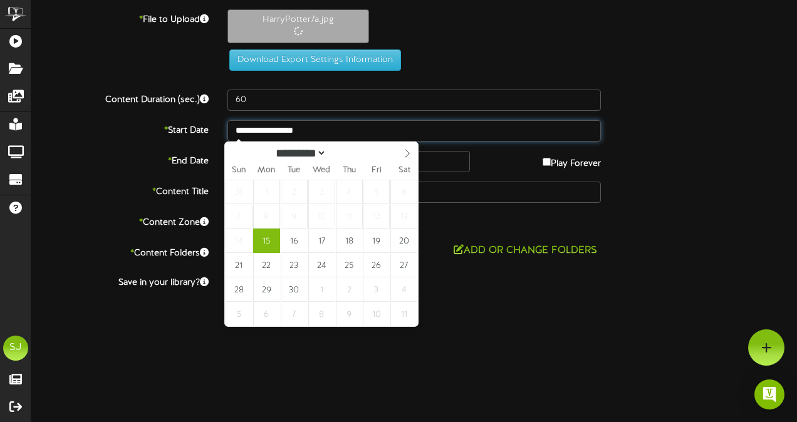
click at [309, 126] on input "**********" at bounding box center [413, 130] width 373 height 21
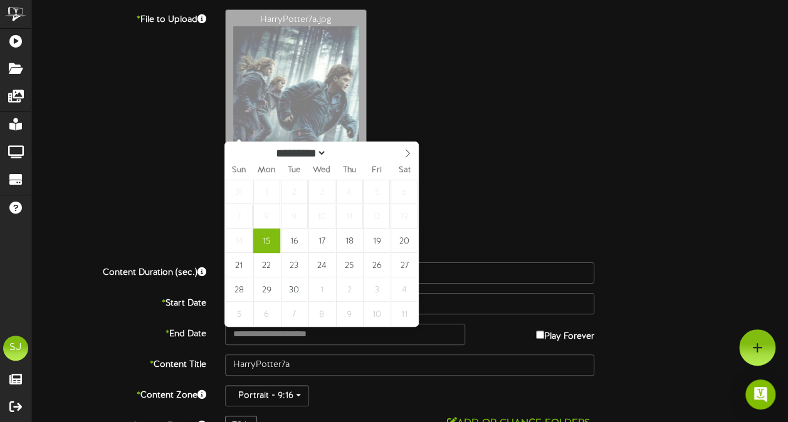
click at [492, 52] on div "HarryPotter7a.jpg" at bounding box center [506, 115] width 581 height 213
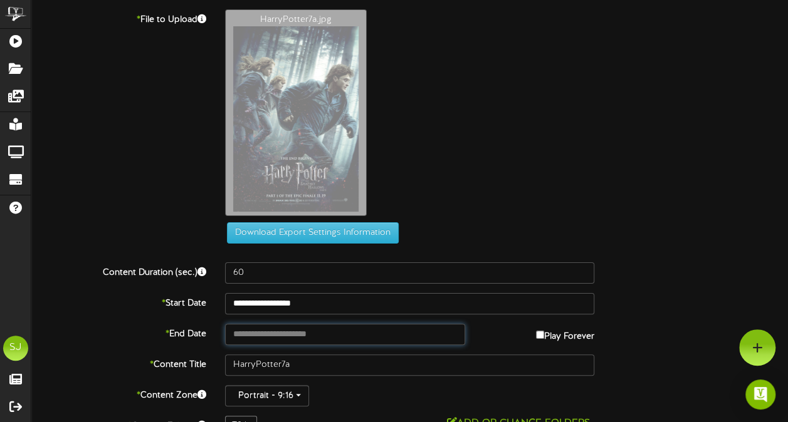
click at [289, 338] on input "text" at bounding box center [344, 334] width 239 height 21
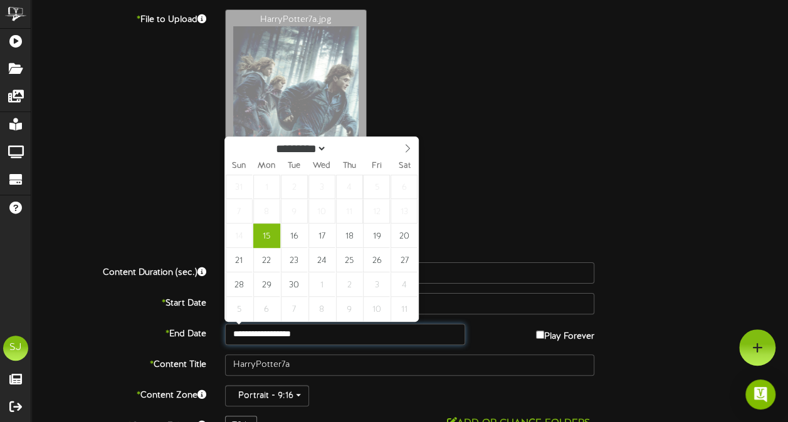
type input "**********"
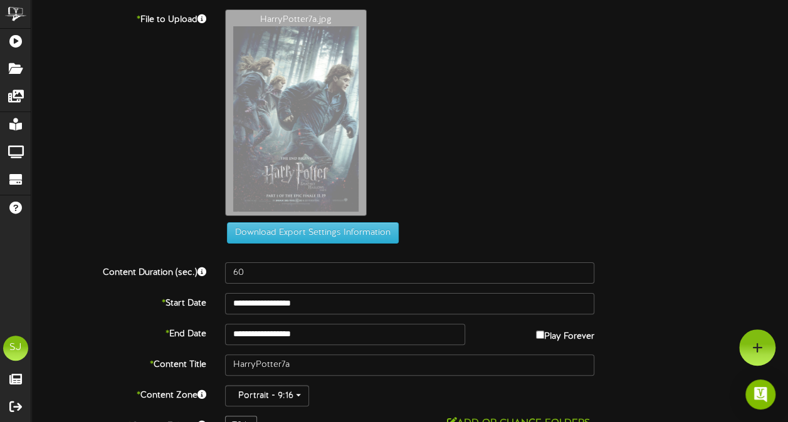
click at [449, 169] on div "HarryPotter7a.jpg" at bounding box center [506, 115] width 581 height 213
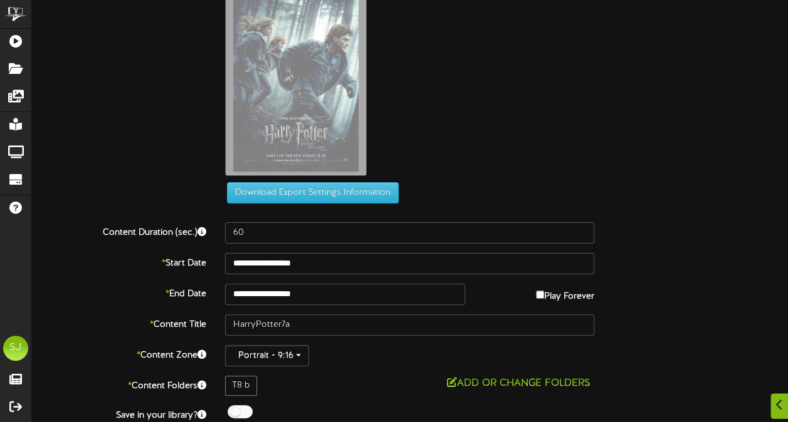
scroll to position [78, 0]
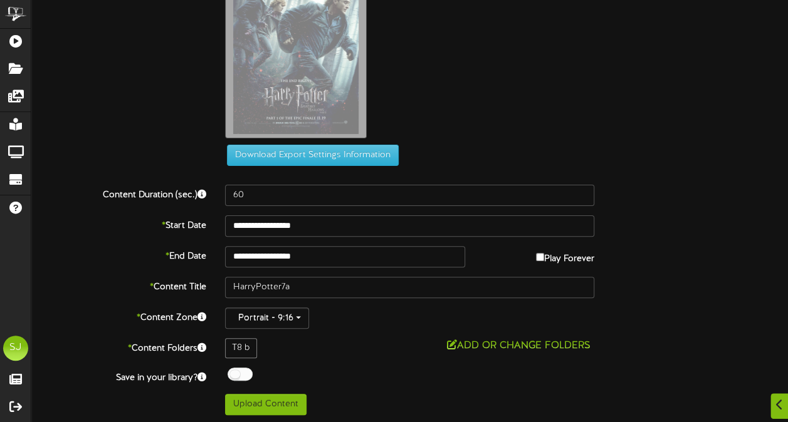
click at [225, 375] on span at bounding box center [237, 376] width 24 height 16
click at [229, 375] on div at bounding box center [239, 374] width 25 height 13
click at [390, 371] on div "Off On" at bounding box center [409, 376] width 369 height 16
click at [284, 400] on button "Upload Content" at bounding box center [265, 404] width 81 height 21
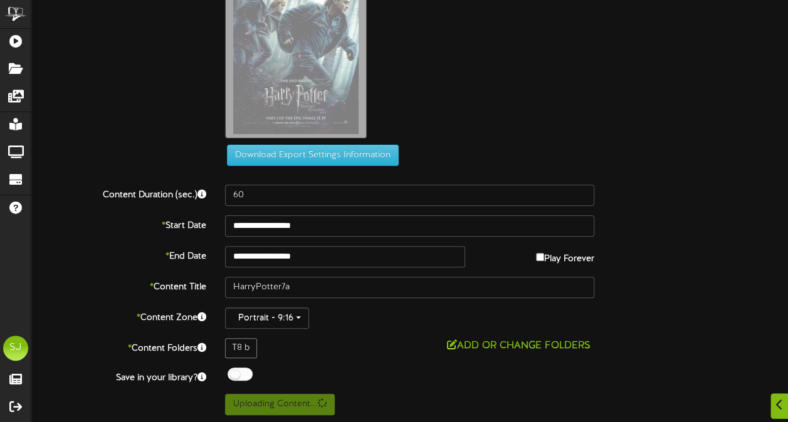
scroll to position [0, 0]
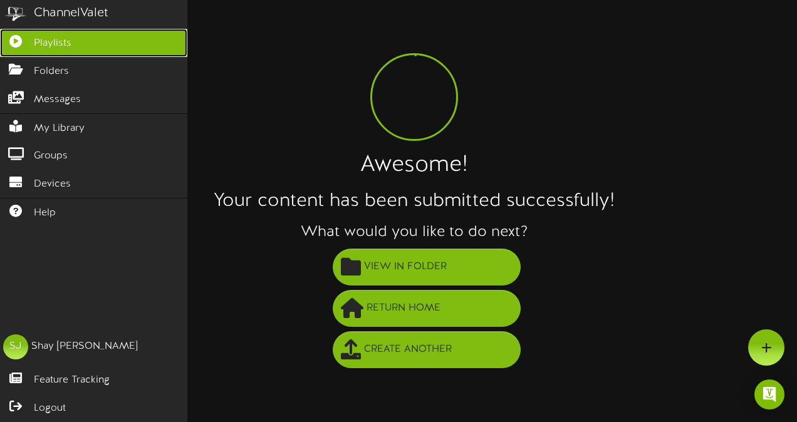
click at [23, 45] on link "Playlists" at bounding box center [93, 43] width 187 height 28
